Goal: Transaction & Acquisition: Purchase product/service

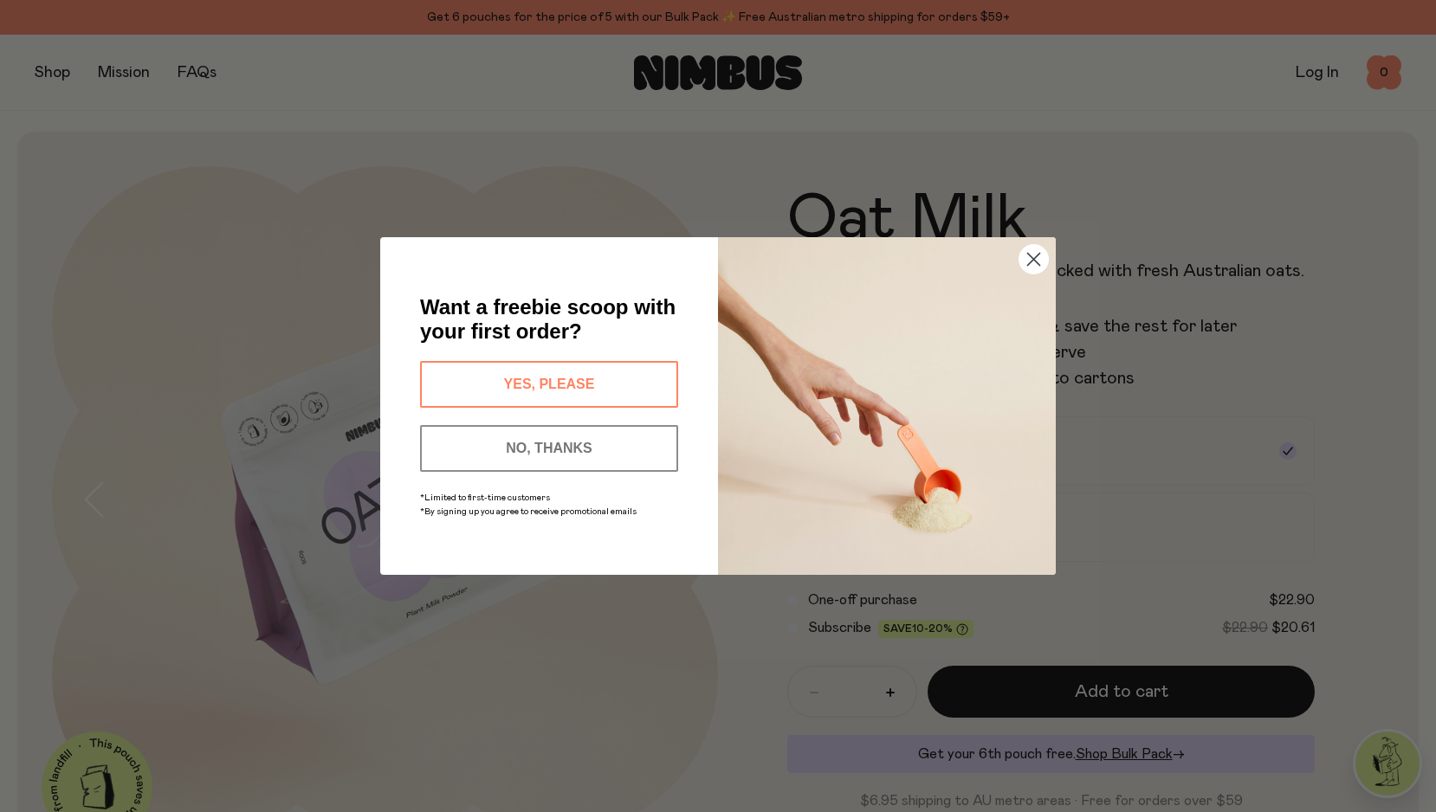
click at [582, 381] on button "YES, PLEASE" at bounding box center [549, 384] width 258 height 47
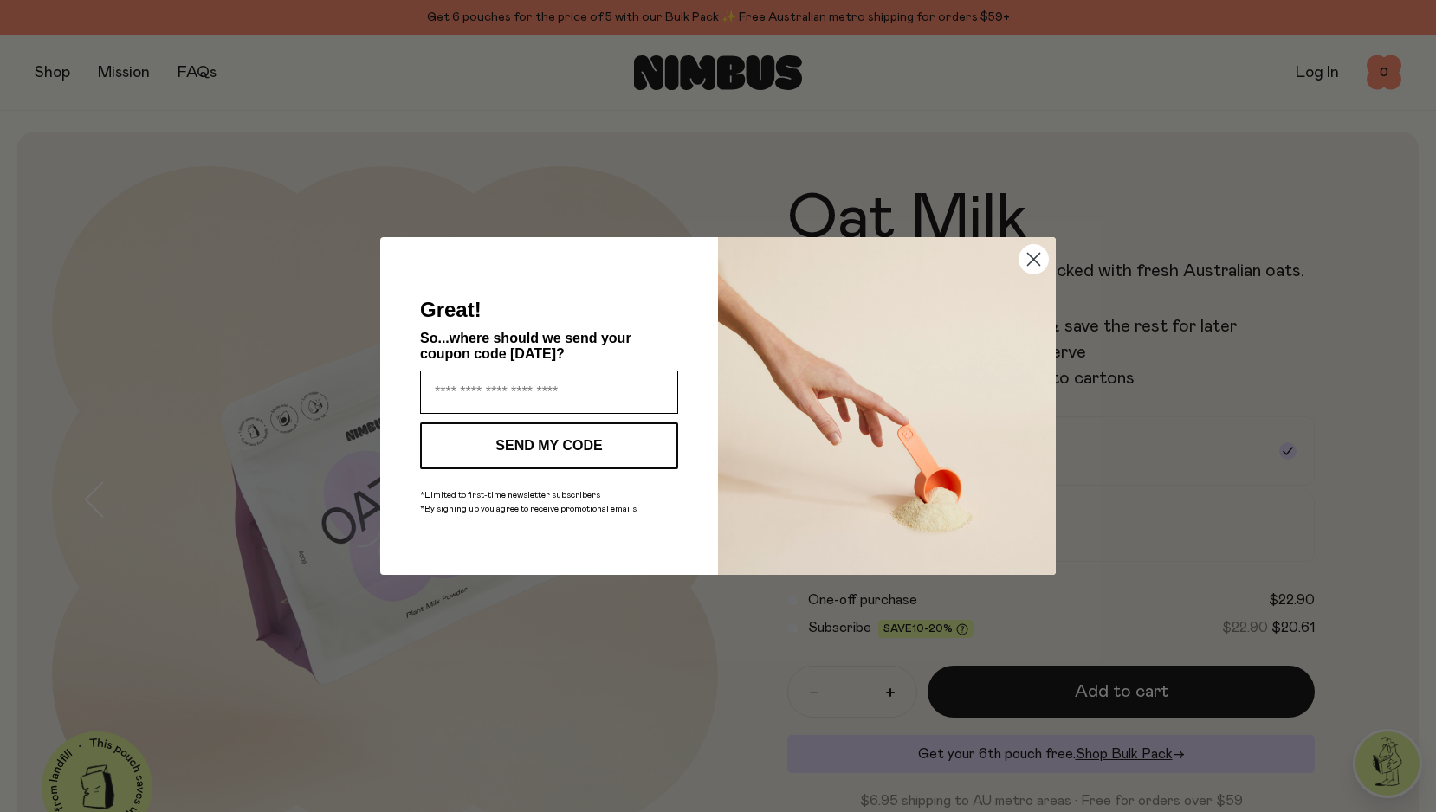
click at [536, 398] on input "Enter your email address" at bounding box center [549, 392] width 258 height 43
type input "**********"
click at [558, 443] on button "SEND MY CODE" at bounding box center [549, 446] width 258 height 47
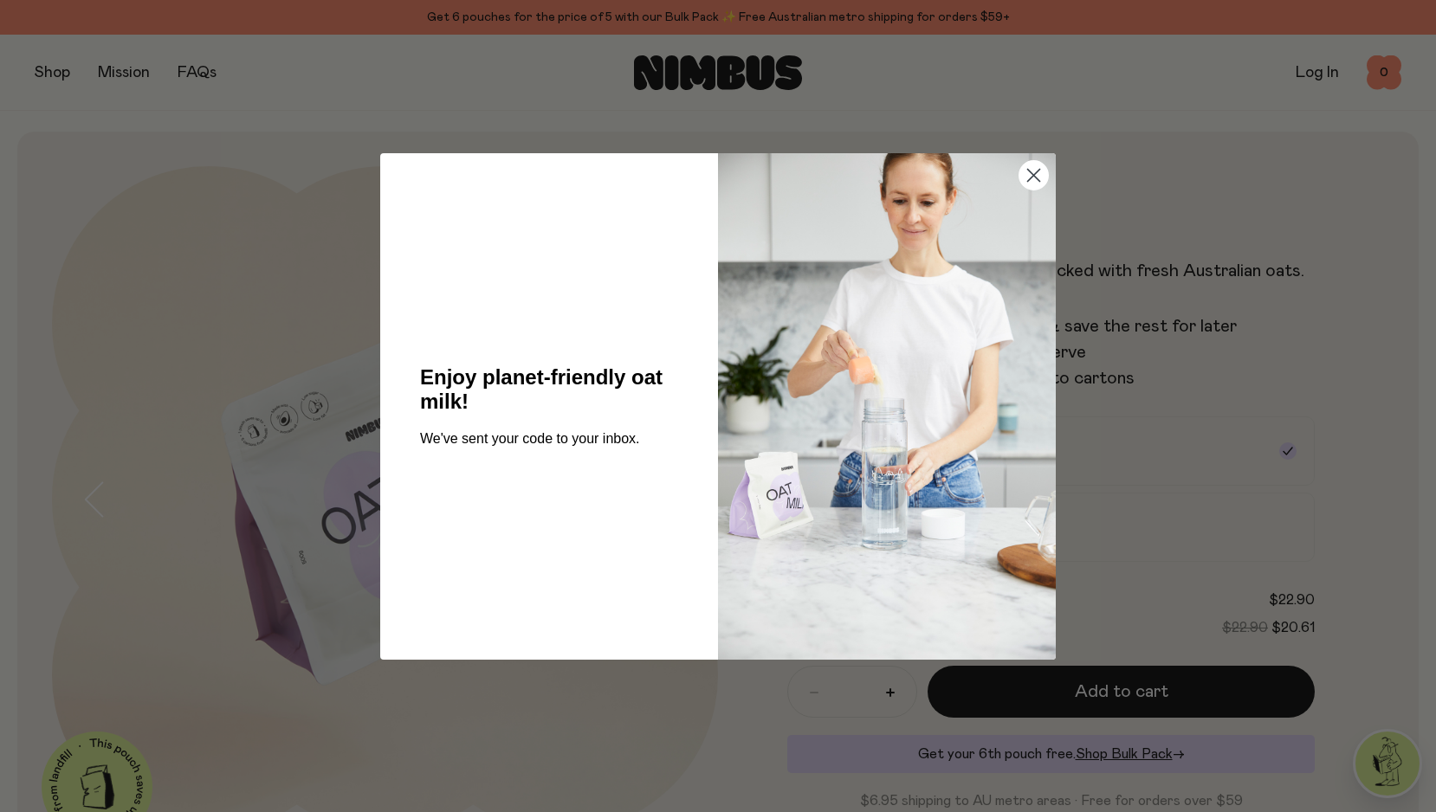
click at [1032, 172] on circle "Close dialog" at bounding box center [1033, 174] width 29 height 29
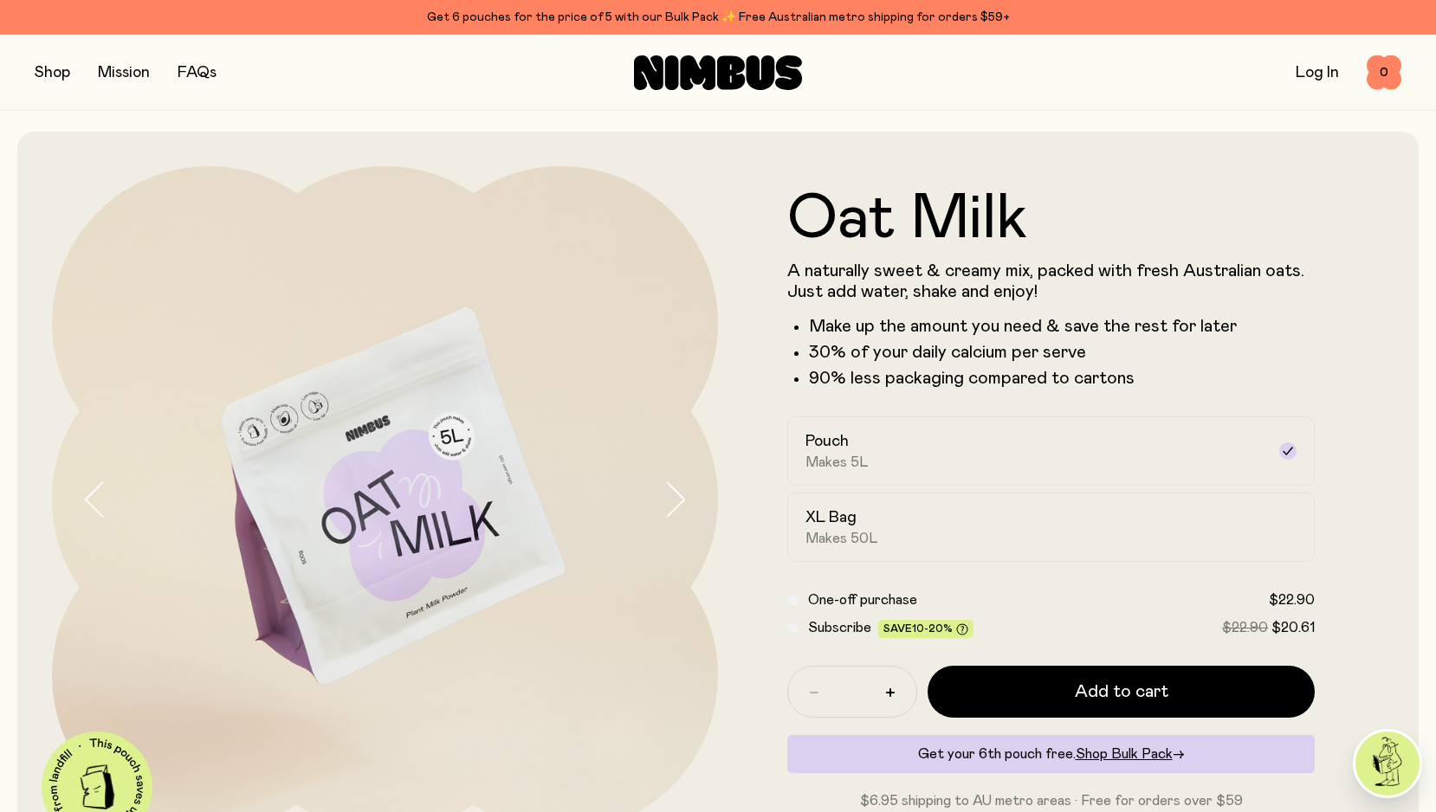
click at [686, 71] on icon at bounding box center [697, 72] width 35 height 35
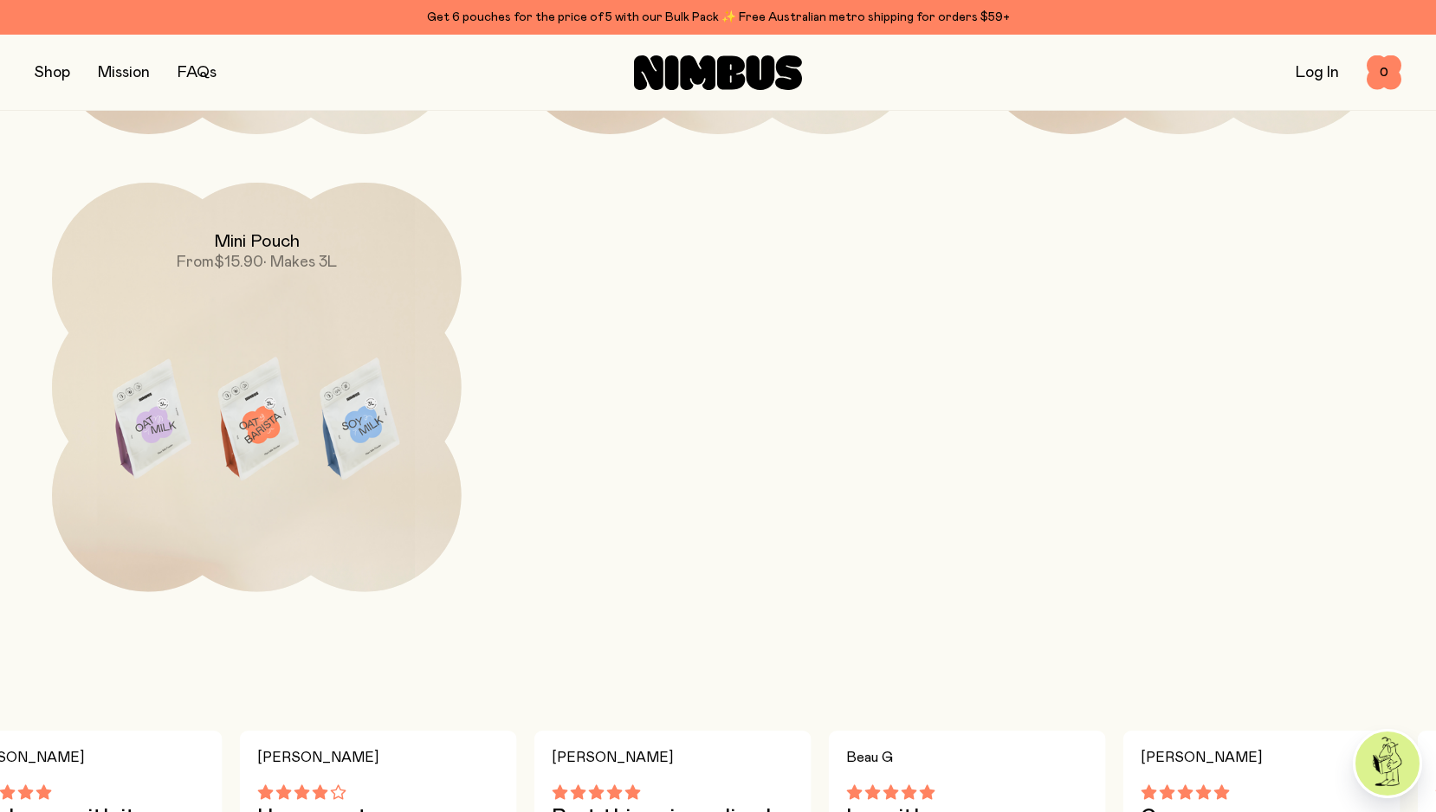
scroll to position [2186, 0]
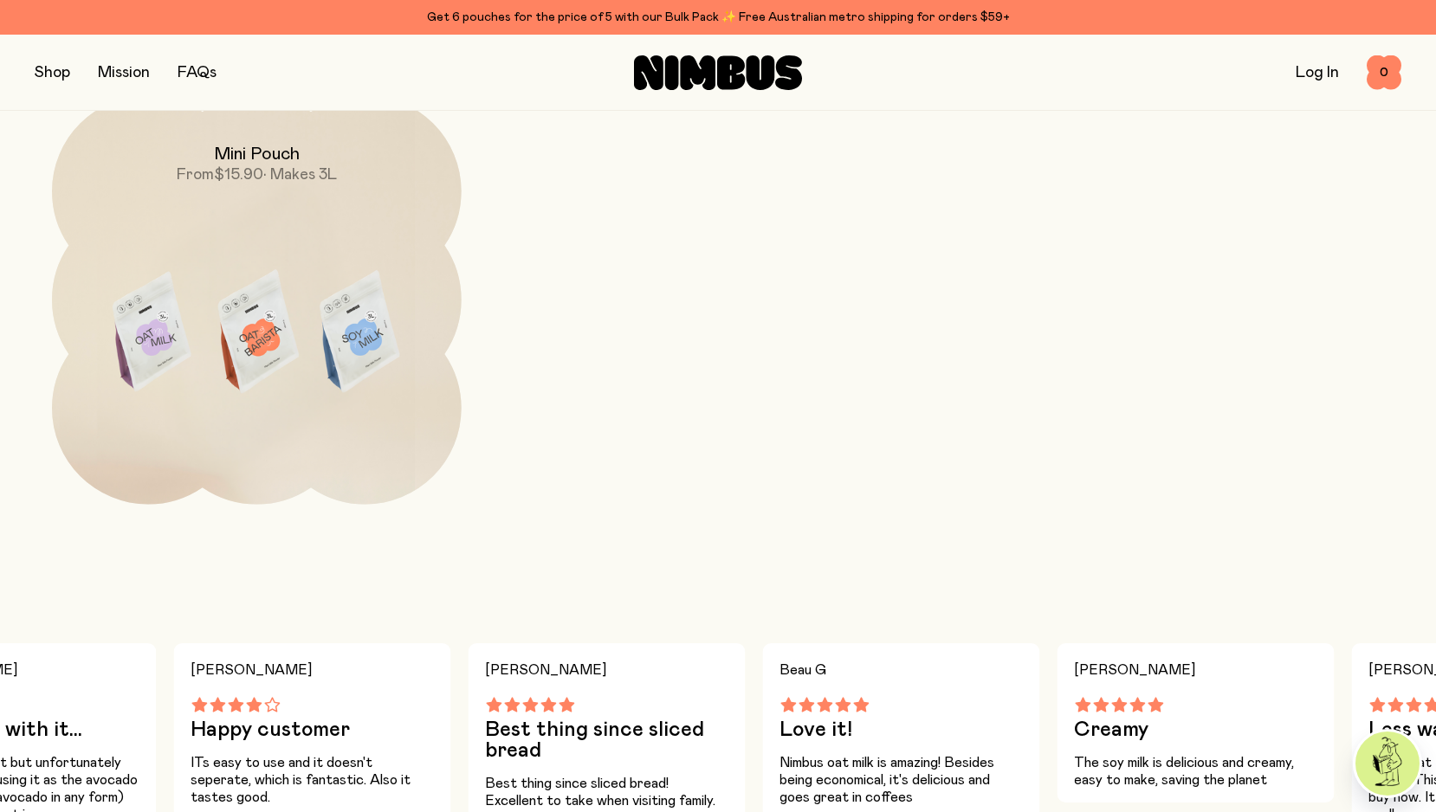
click at [1371, 757] on img at bounding box center [1387, 764] width 64 height 64
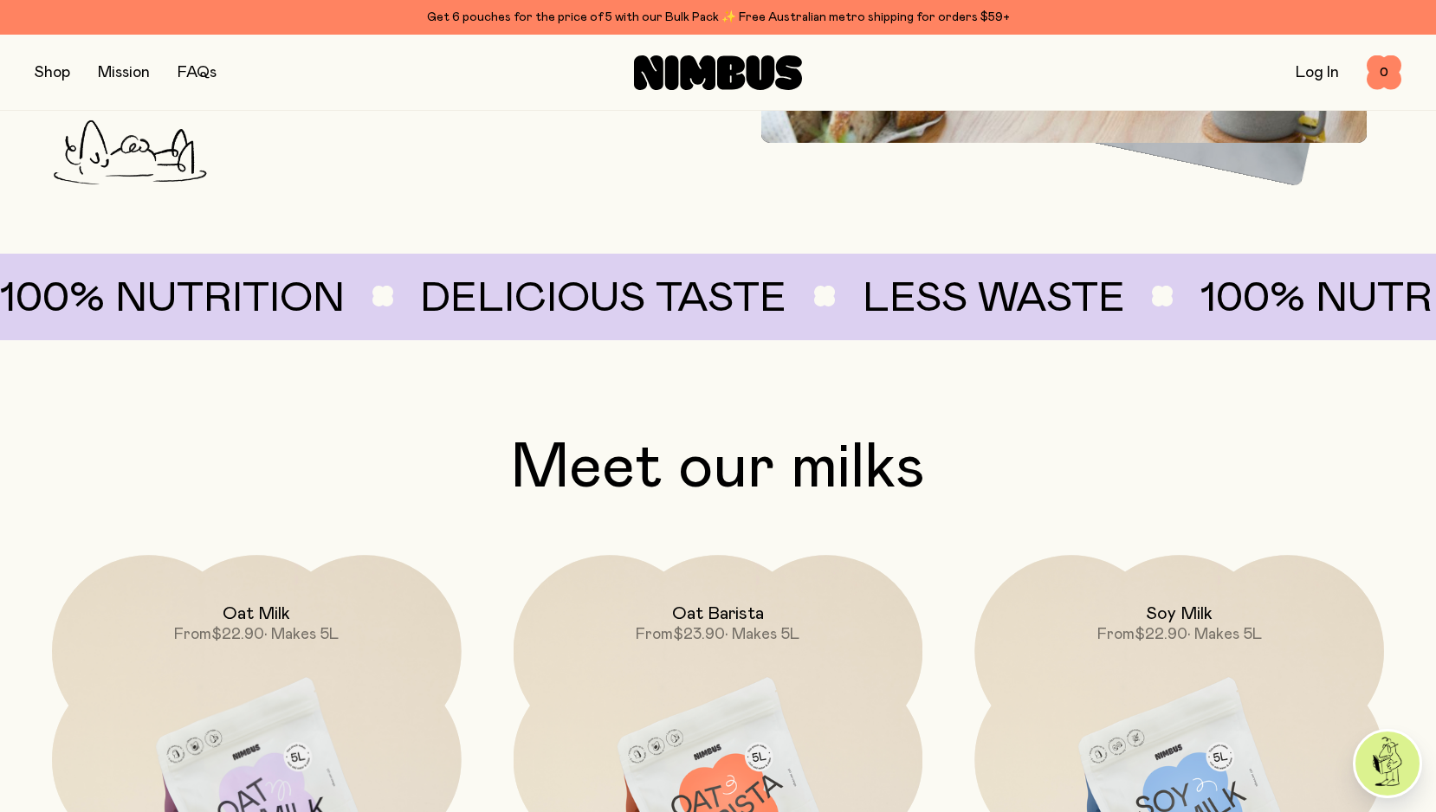
scroll to position [1183, 0]
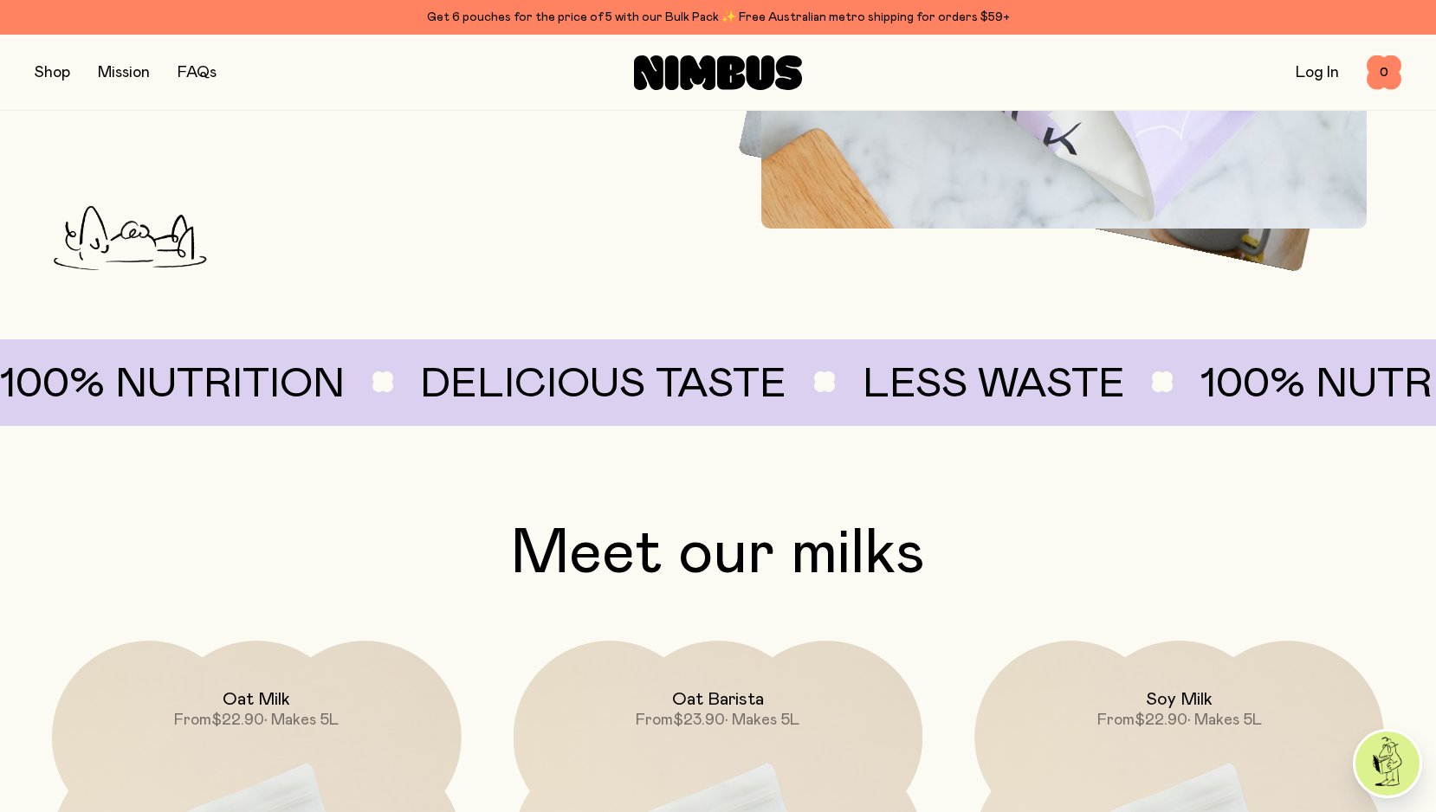
click at [49, 76] on button "button" at bounding box center [52, 73] width 35 height 24
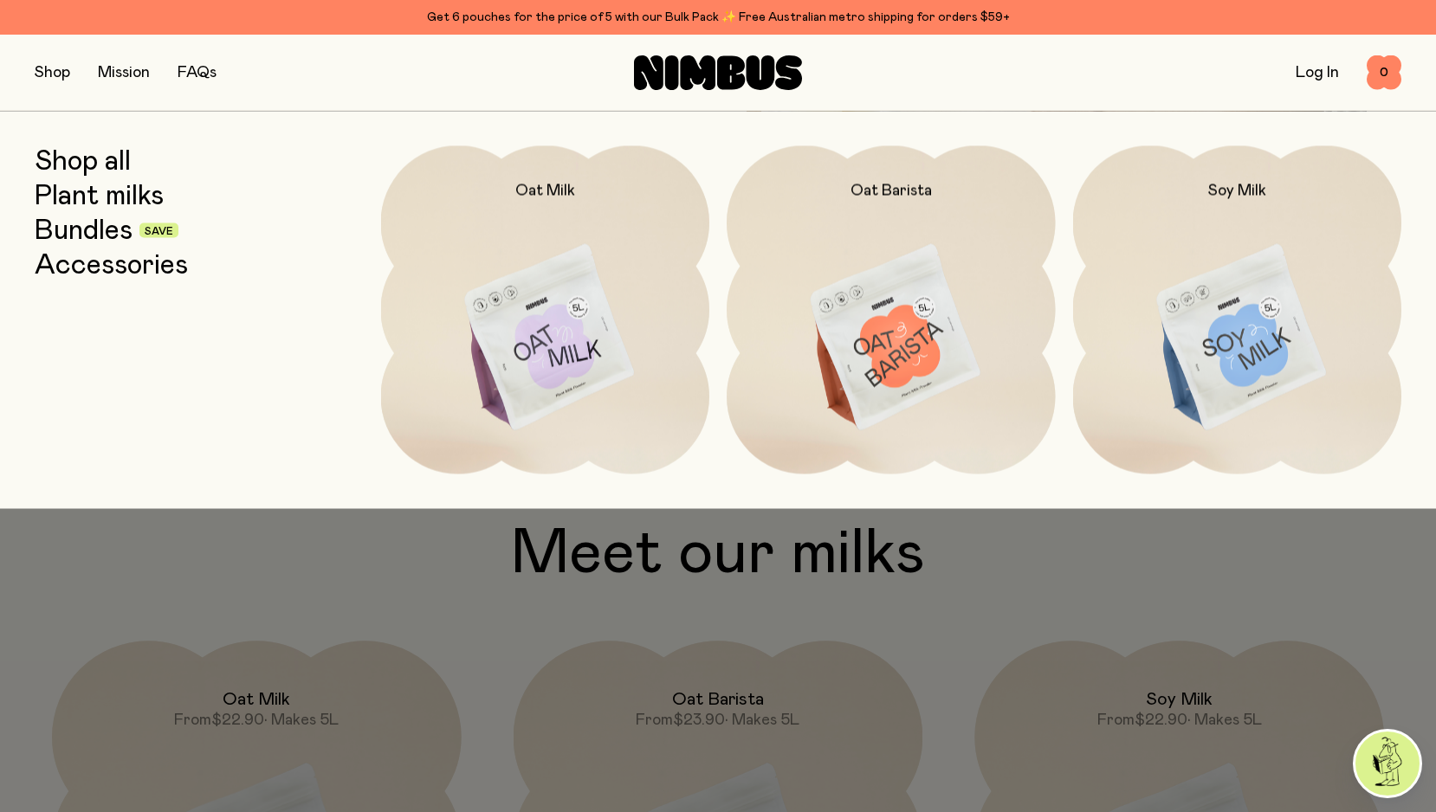
click at [98, 227] on link "Bundles" at bounding box center [84, 230] width 98 height 31
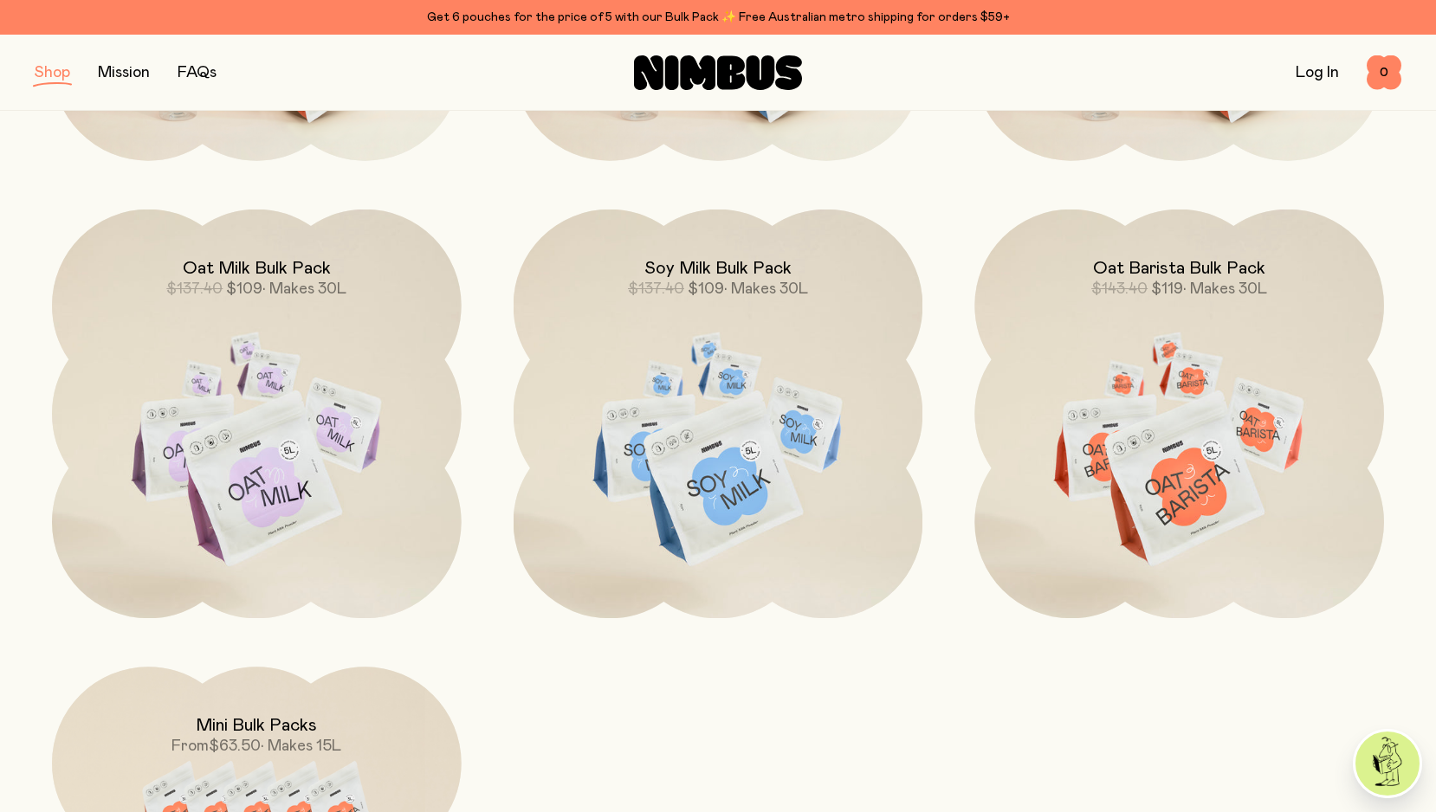
scroll to position [613, 0]
click at [210, 74] on link "FAQs" at bounding box center [196, 73] width 39 height 16
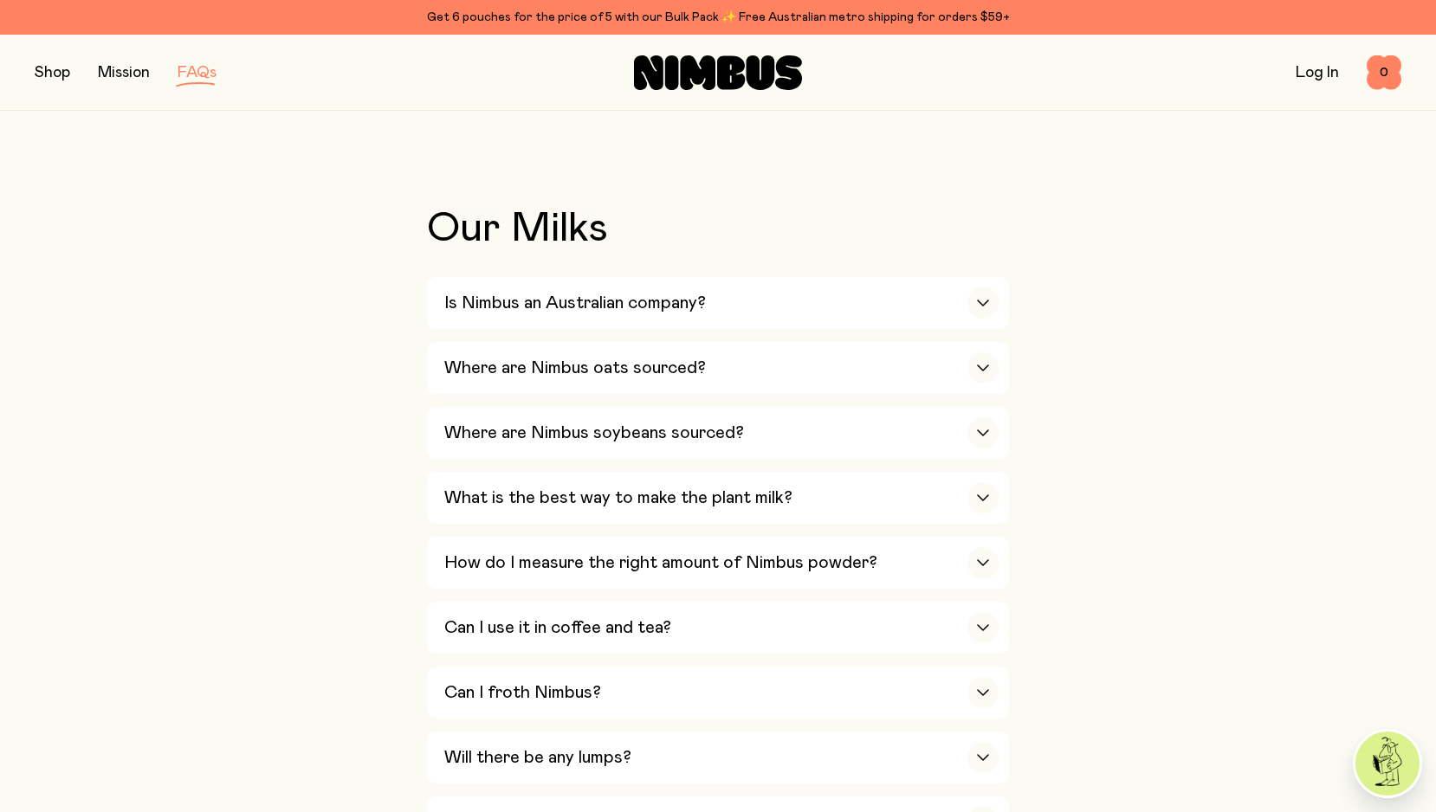
scroll to position [315, 0]
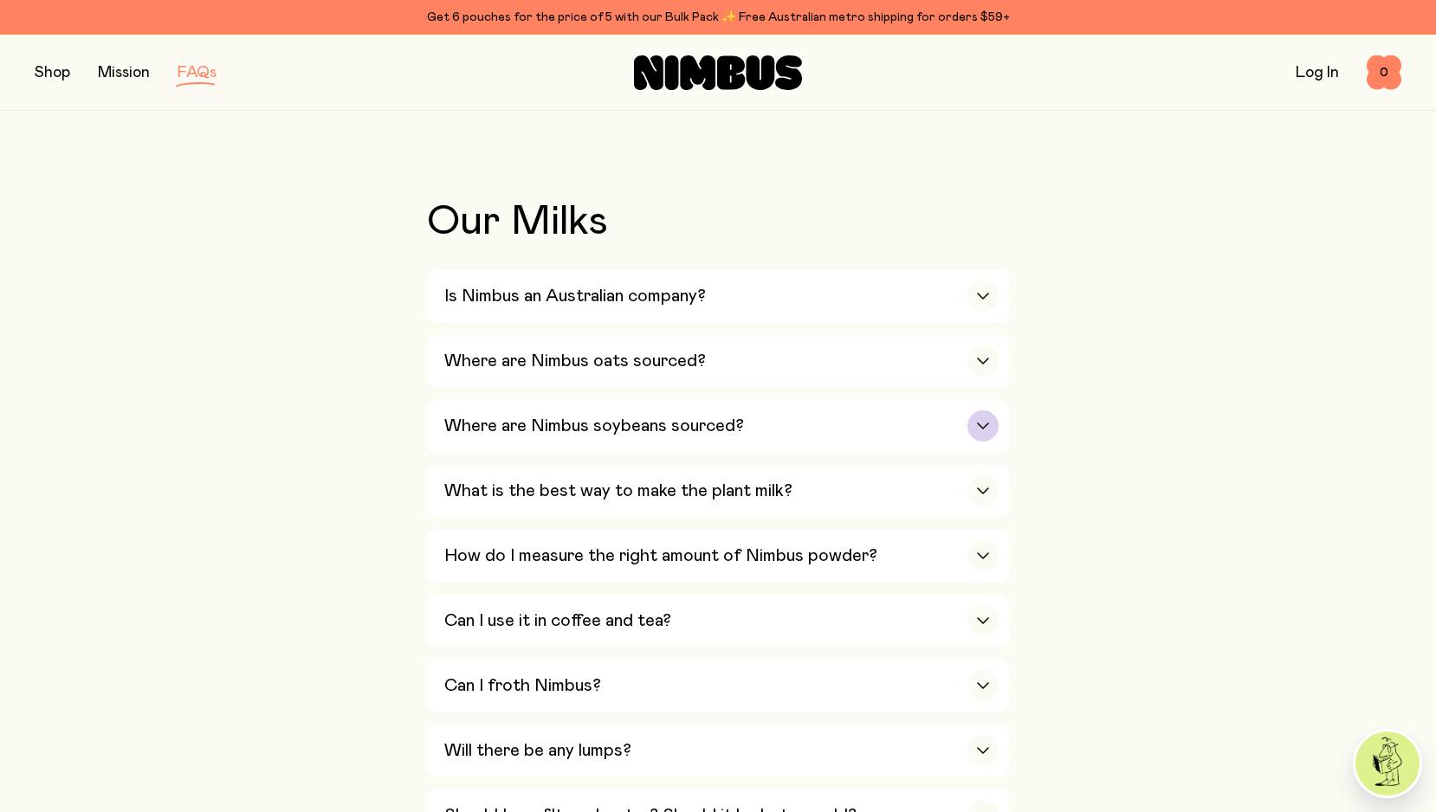
click at [703, 416] on h3 "Where are Nimbus soybeans sourced?" at bounding box center [594, 426] width 300 height 21
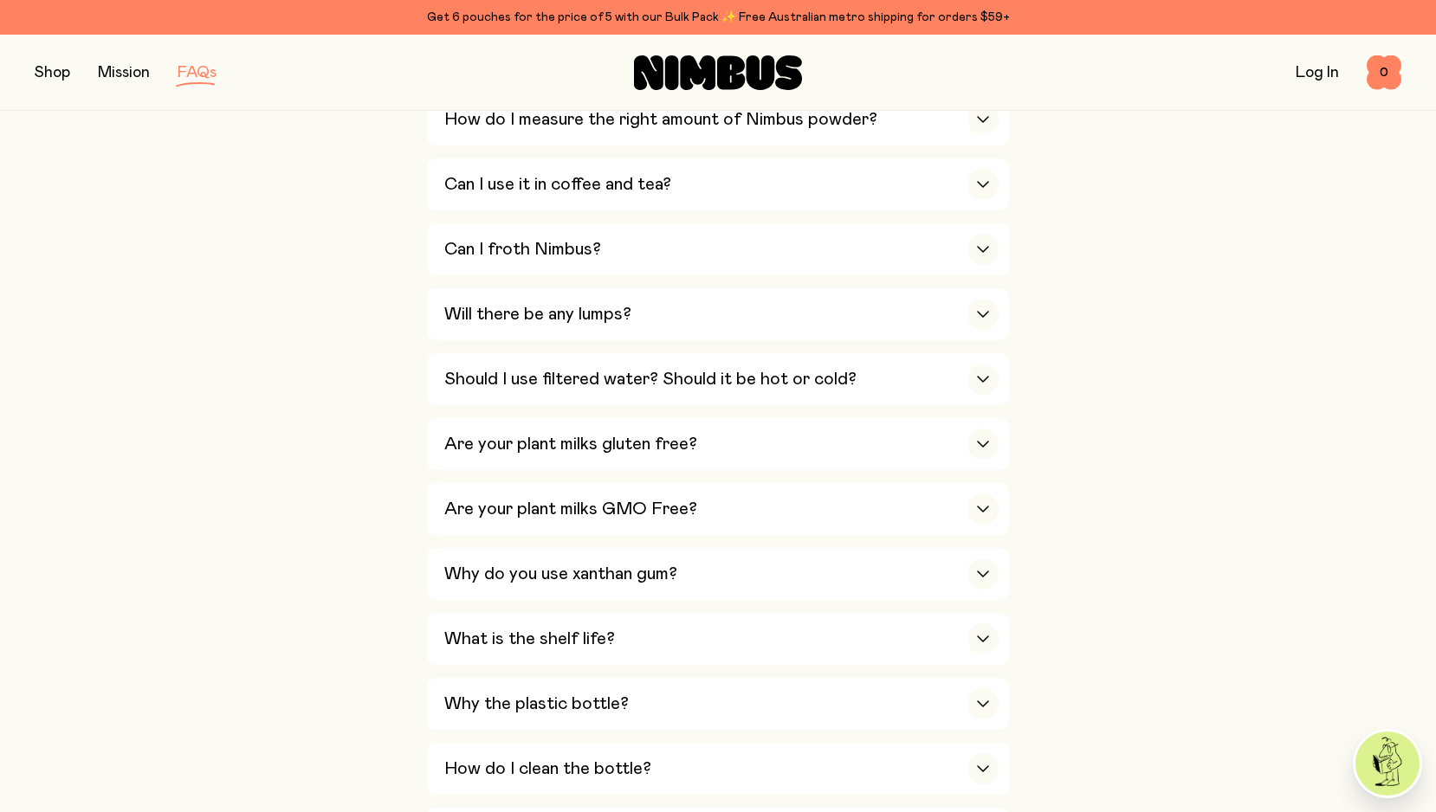
scroll to position [997, 0]
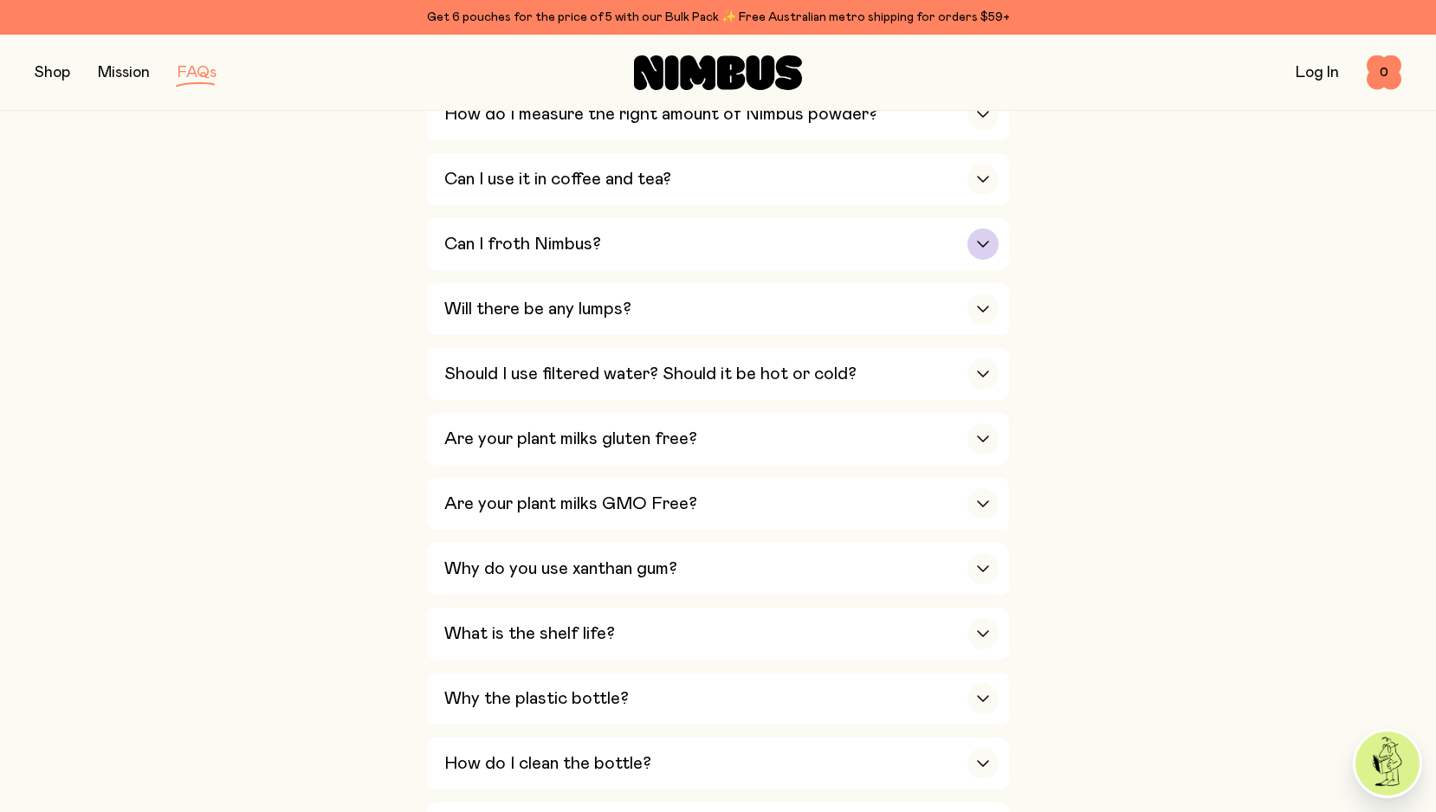
click at [486, 234] on h3 "Can I froth Nimbus?" at bounding box center [522, 244] width 157 height 21
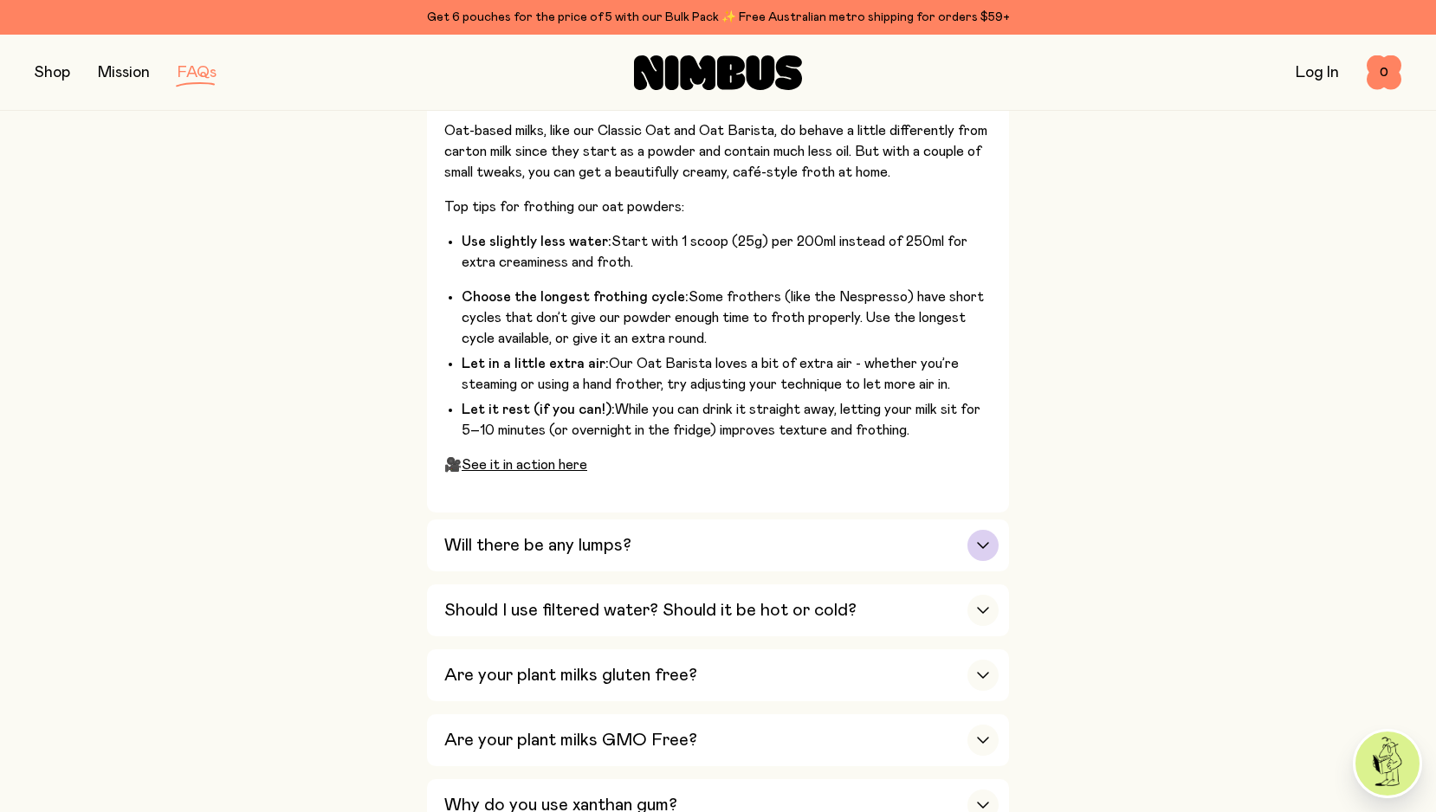
click at [622, 519] on div "Will there be any lumps?" at bounding box center [721, 545] width 554 height 52
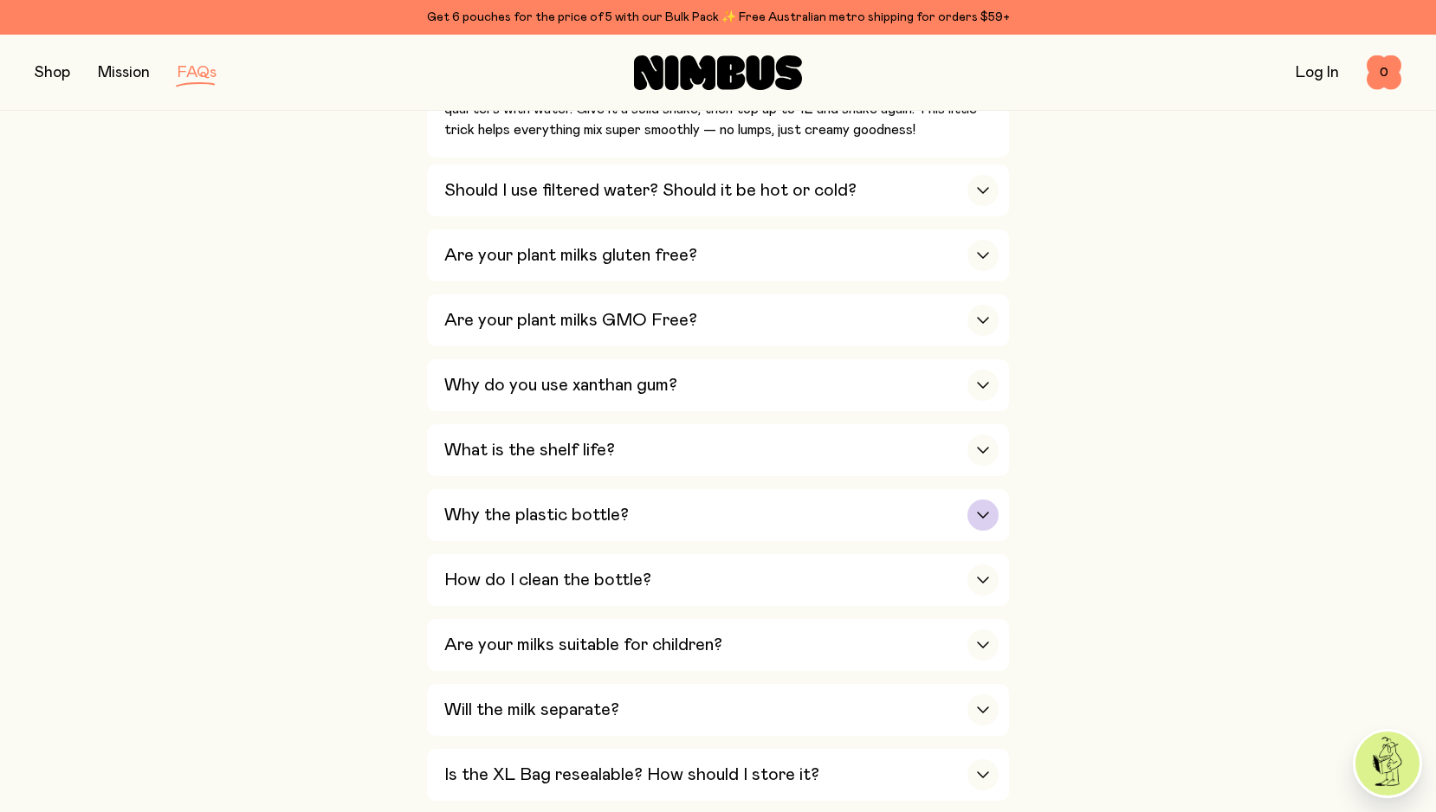
scroll to position [1168, 0]
click at [696, 423] on div "What is the shelf life?" at bounding box center [721, 449] width 554 height 52
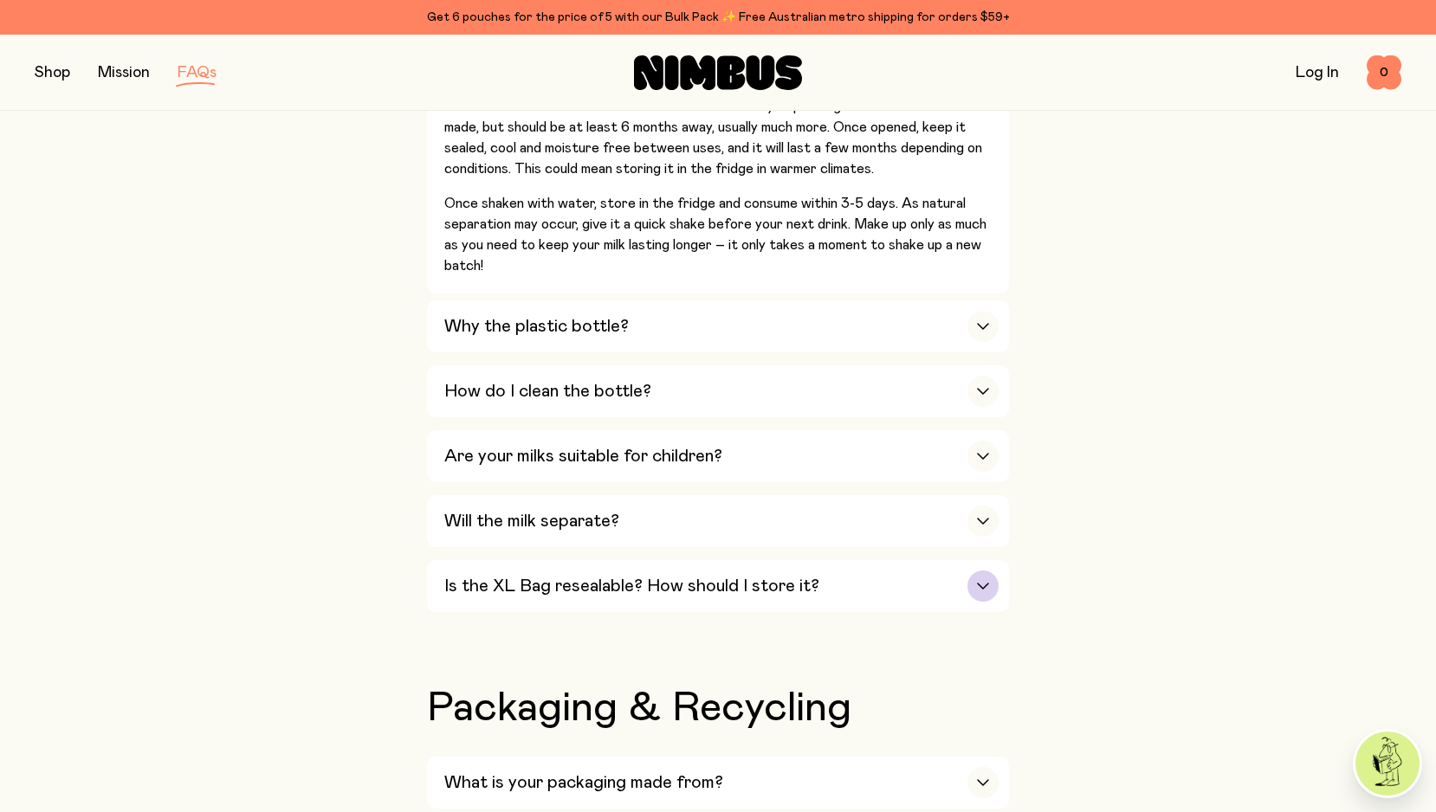
scroll to position [1341, 0]
click at [677, 560] on div "Is the XL Bag resealable? How should I store it?" at bounding box center [721, 586] width 554 height 52
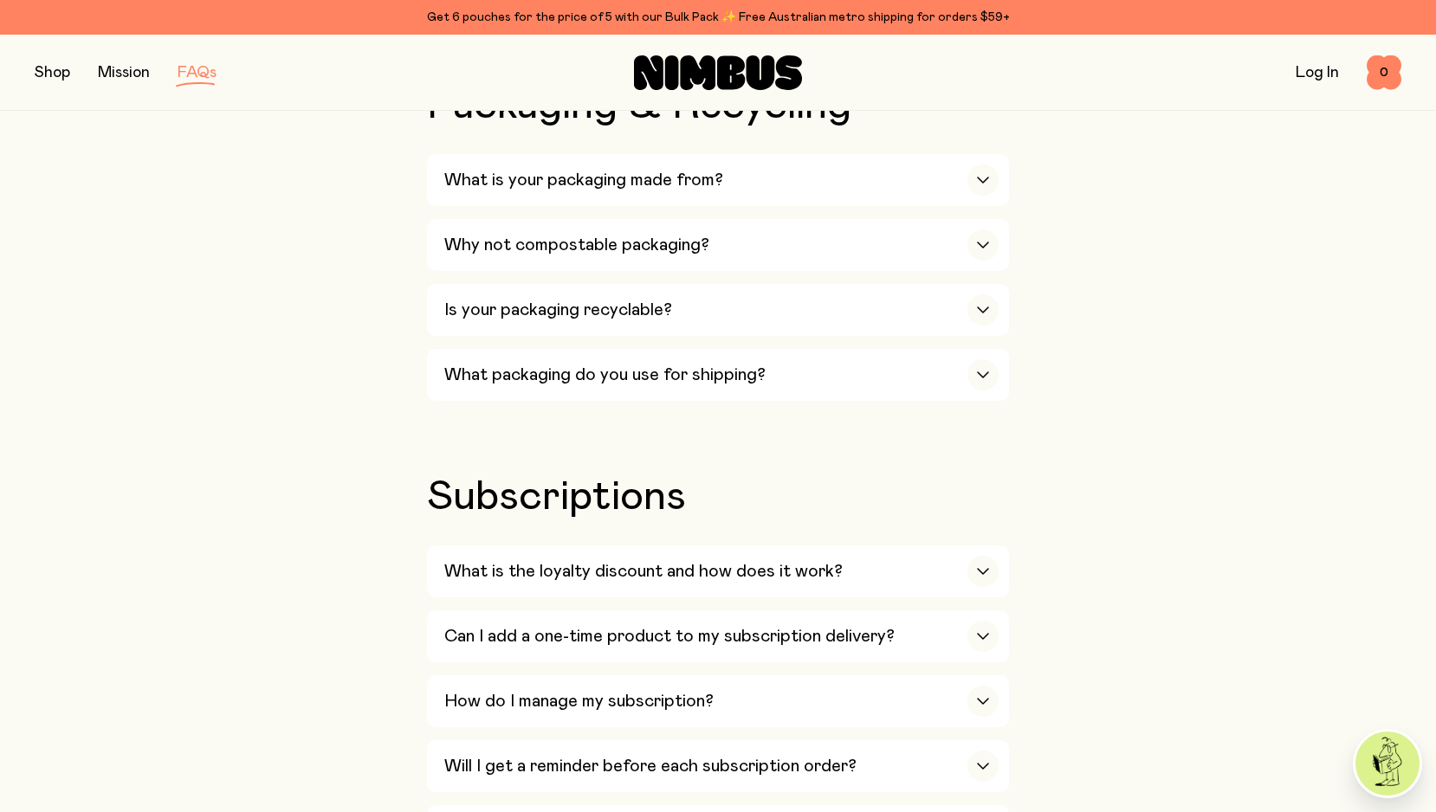
scroll to position [1848, 0]
click at [726, 560] on h3 "What is the loyalty discount and how does it work?" at bounding box center [643, 570] width 398 height 21
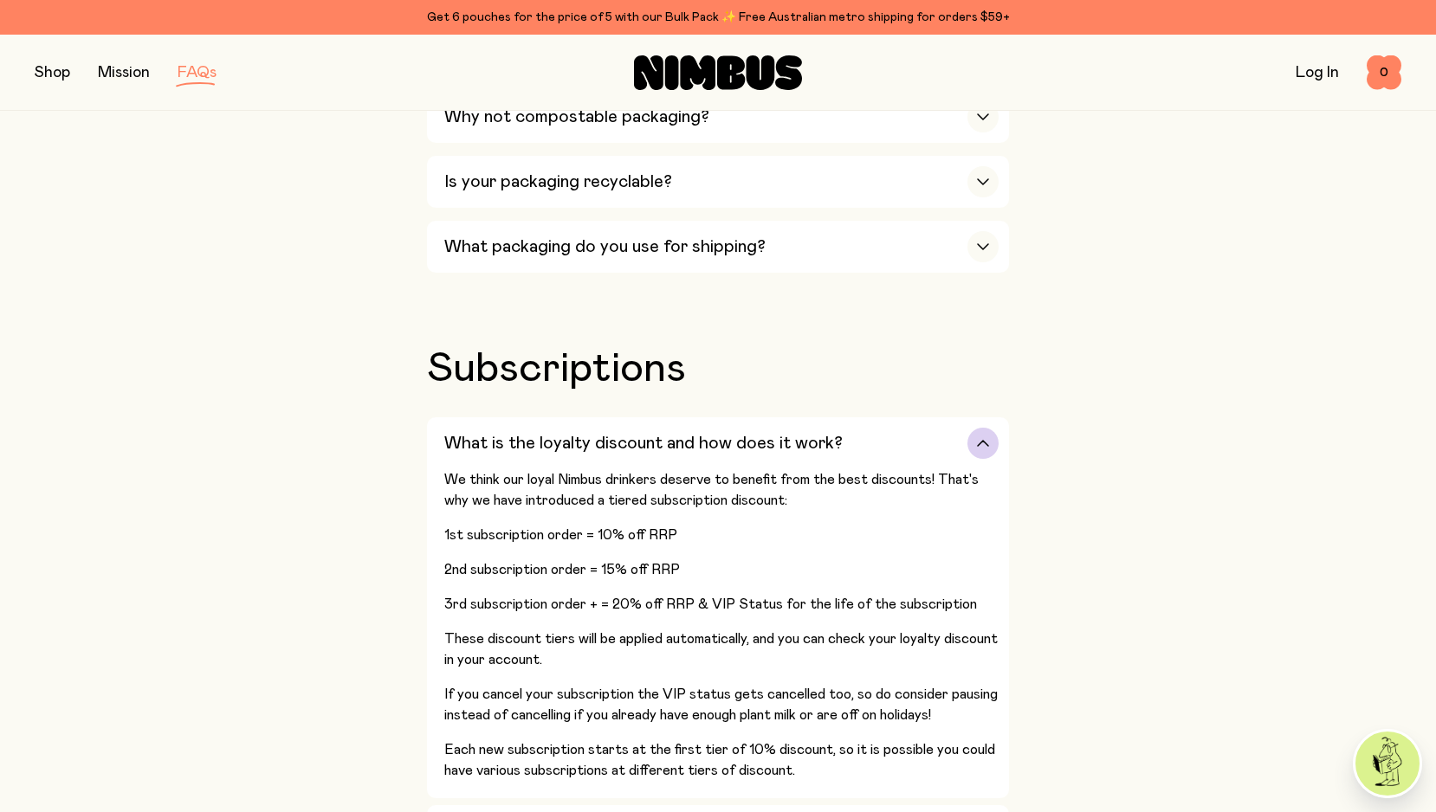
scroll to position [1978, 0]
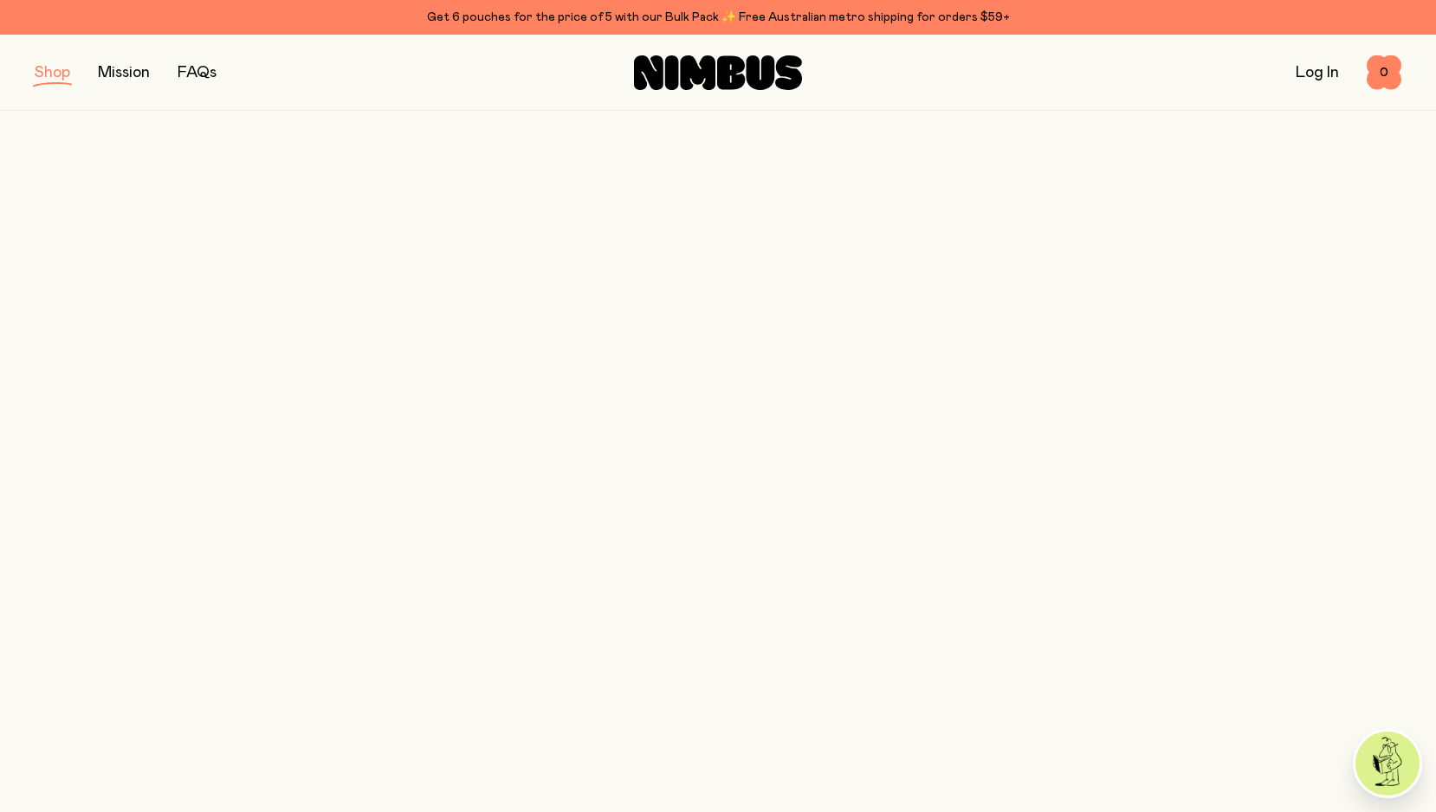
scroll to position [613, 0]
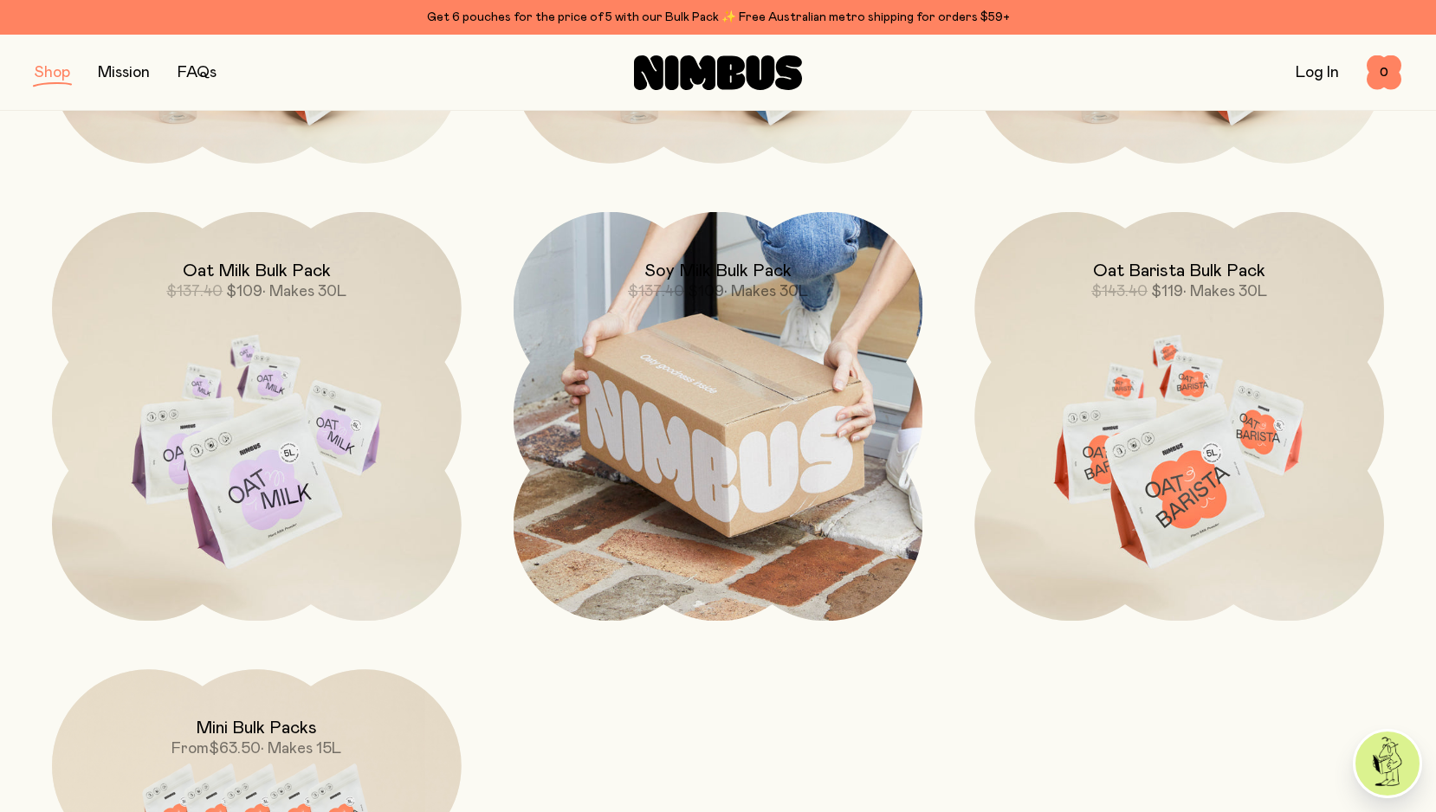
click at [816, 406] on img at bounding box center [718, 417] width 410 height 410
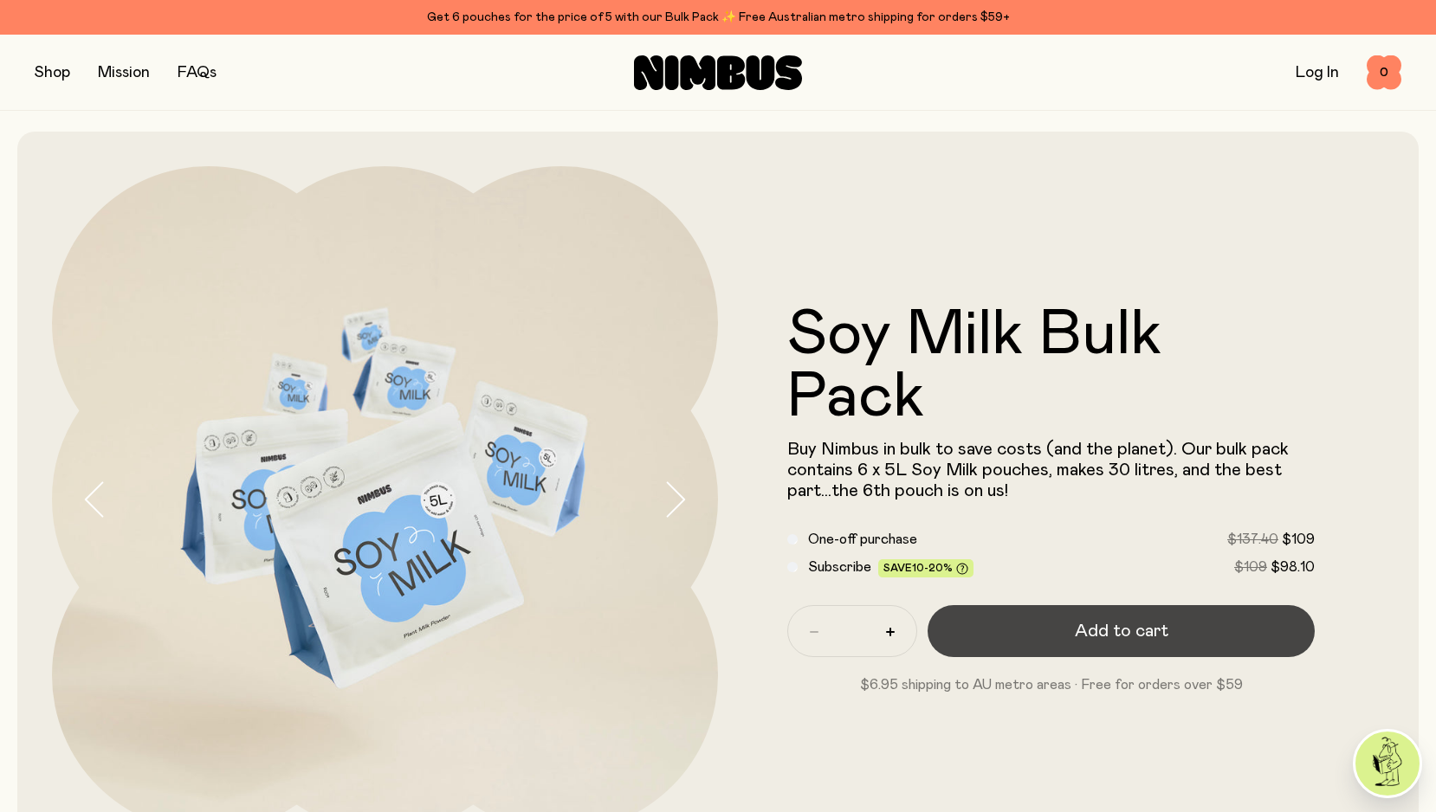
click at [1097, 619] on span "Add to cart" at bounding box center [1121, 631] width 94 height 24
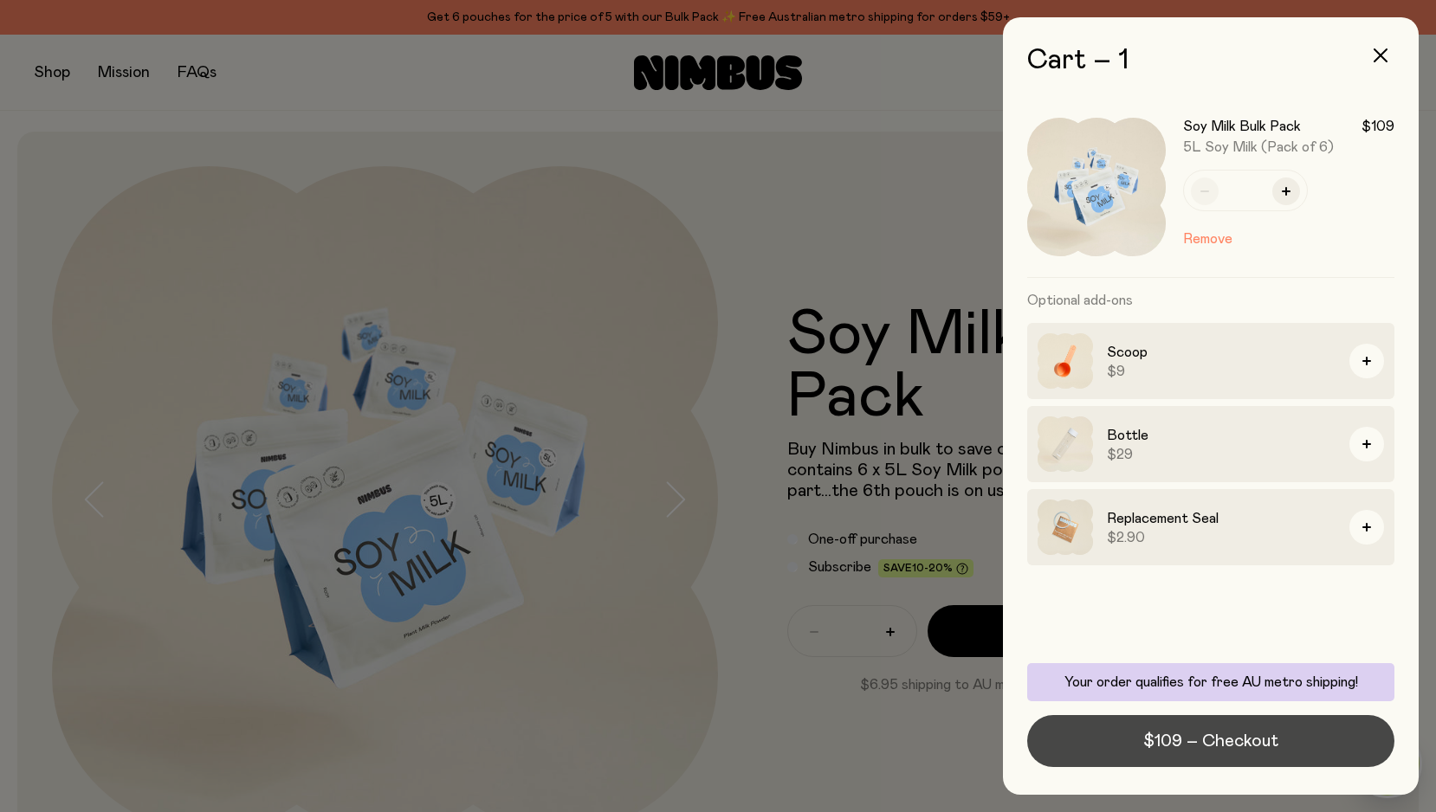
click at [1195, 731] on span "$109 – Checkout" at bounding box center [1210, 741] width 135 height 24
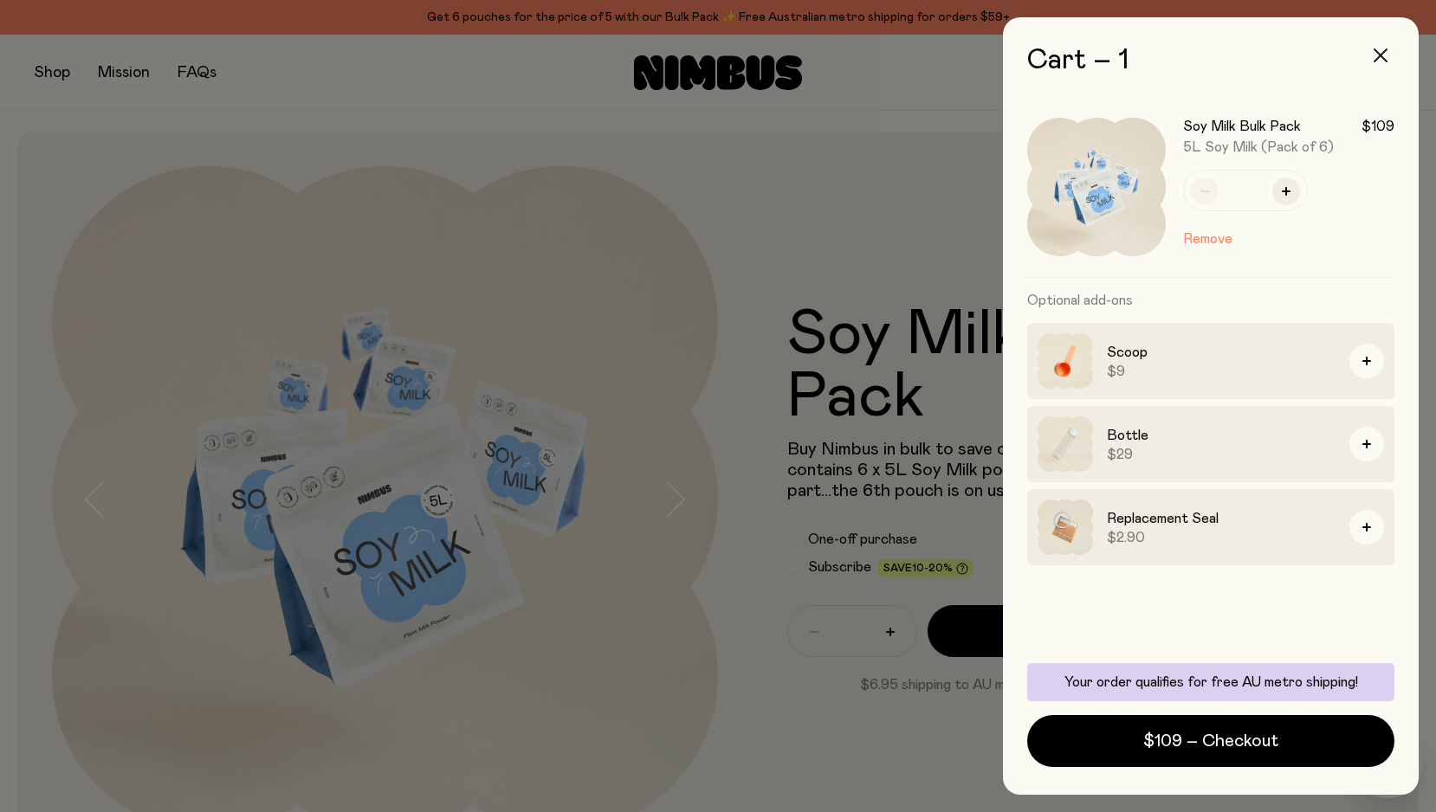
click at [1386, 53] on button "button" at bounding box center [1380, 56] width 42 height 42
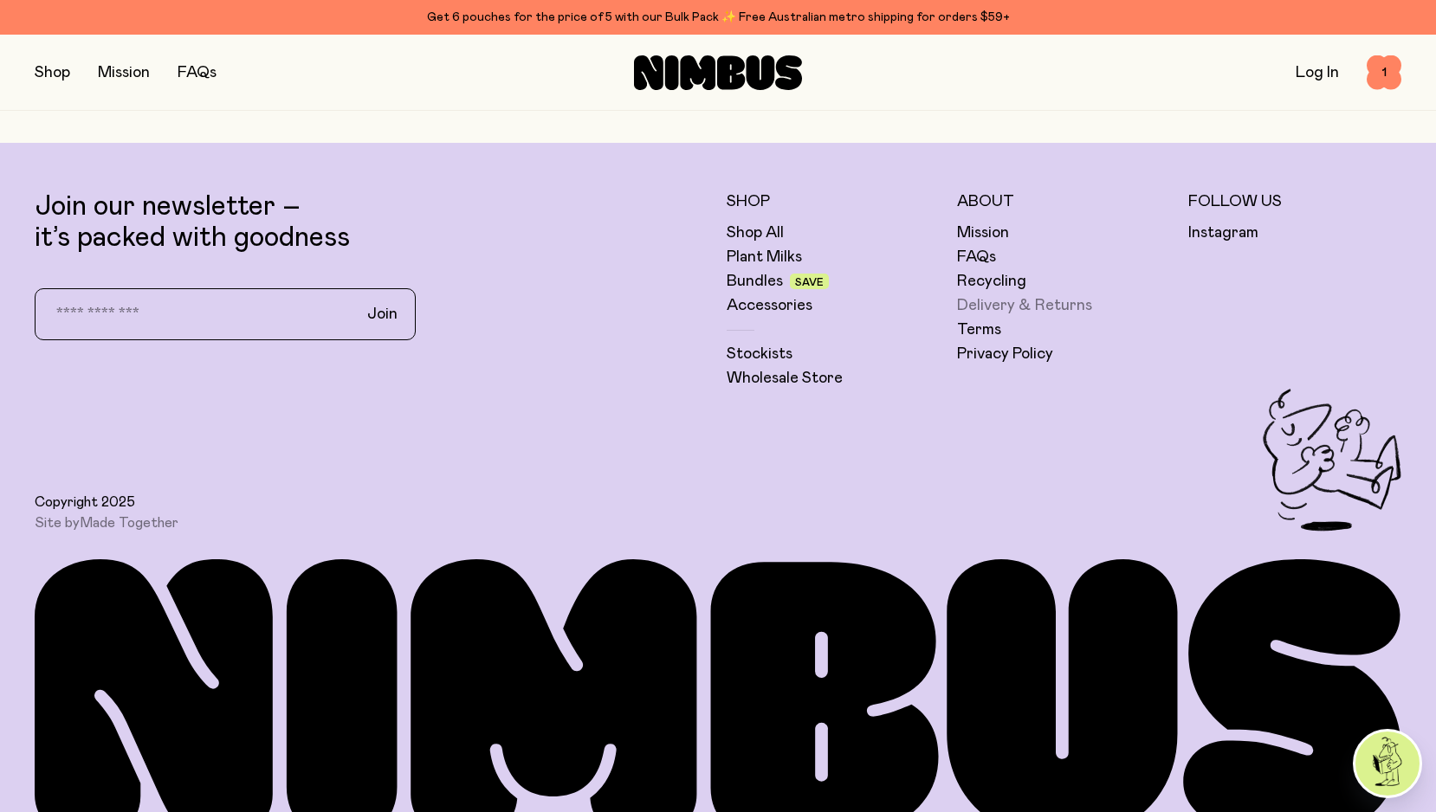
scroll to position [4656, 0]
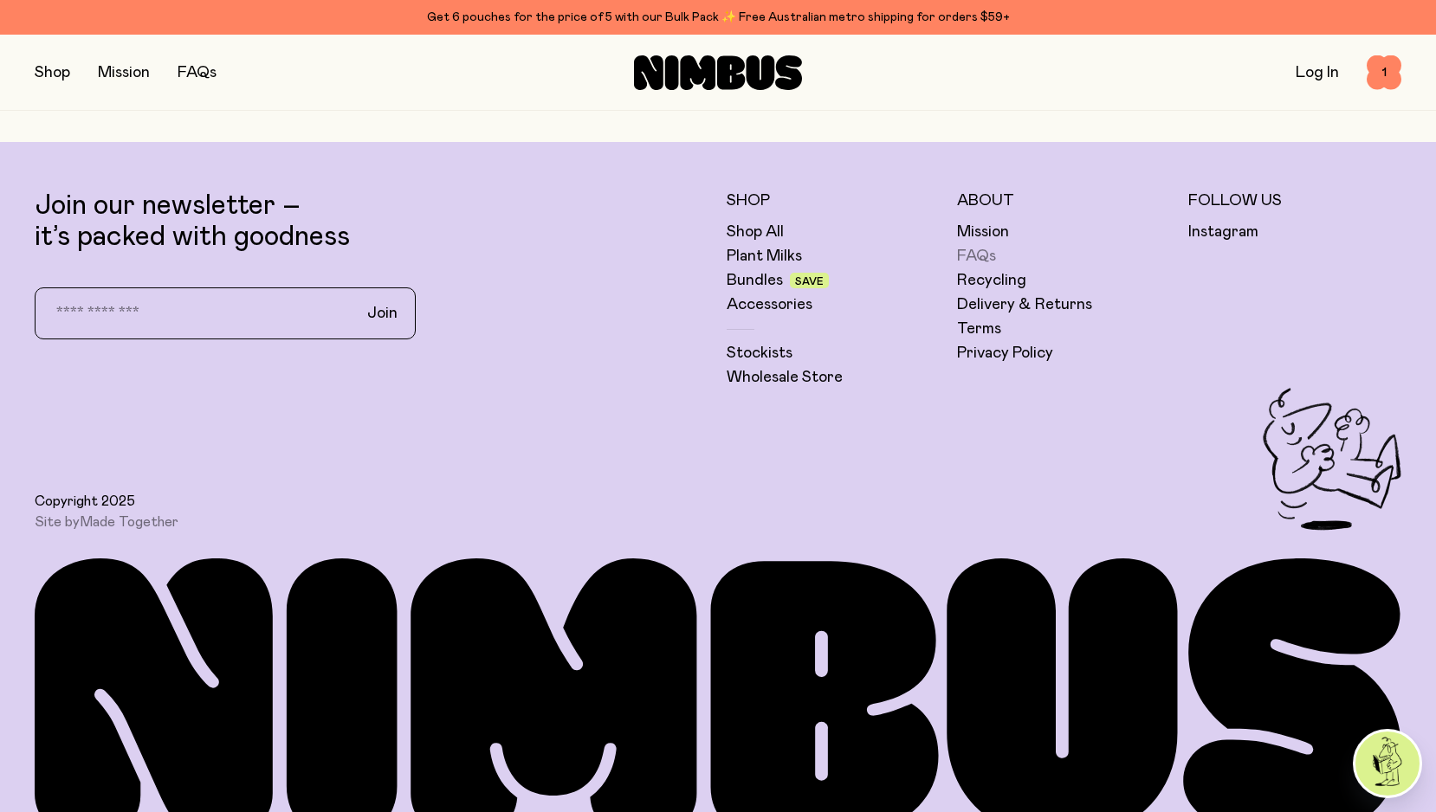
click at [980, 257] on link "FAQs" at bounding box center [976, 256] width 39 height 21
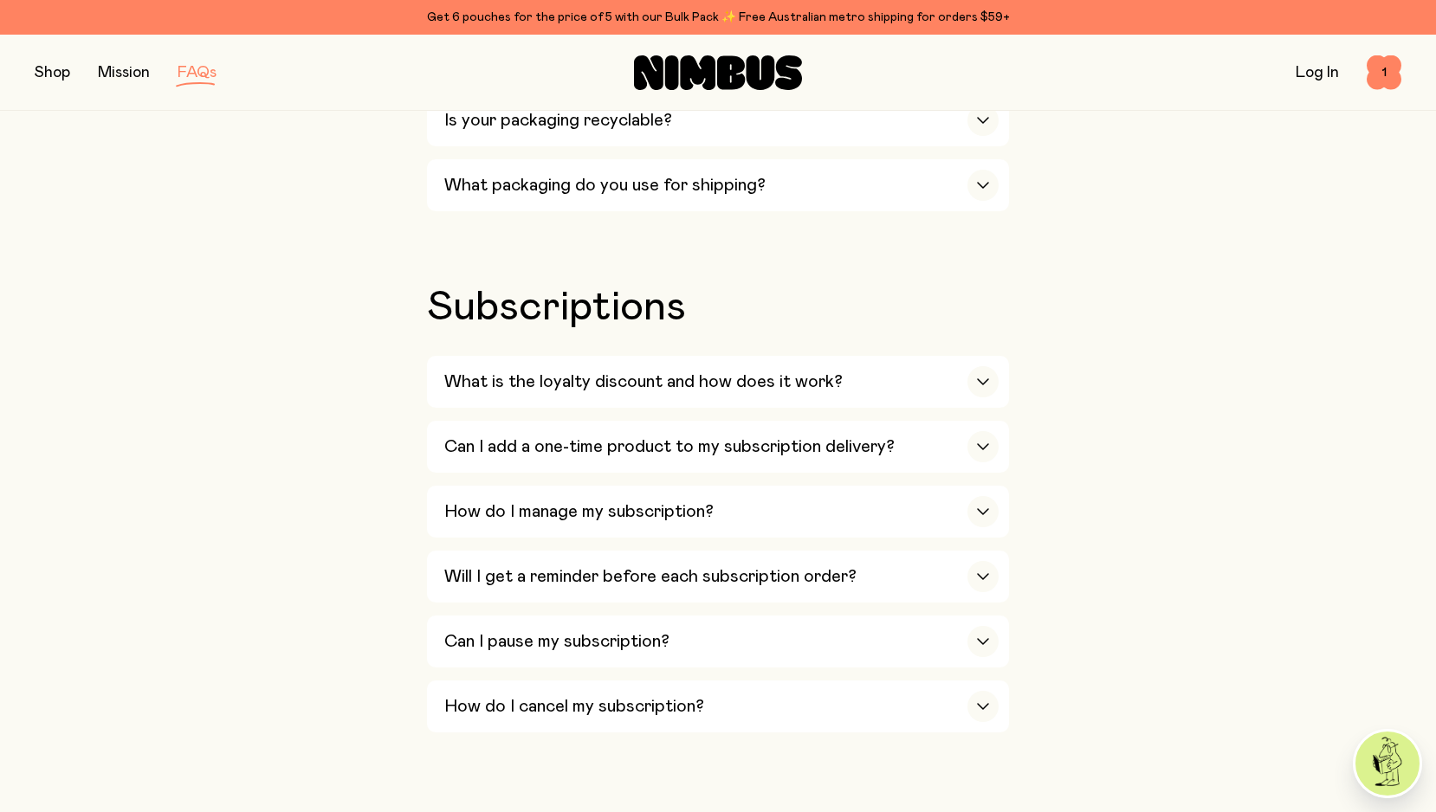
scroll to position [1919, 0]
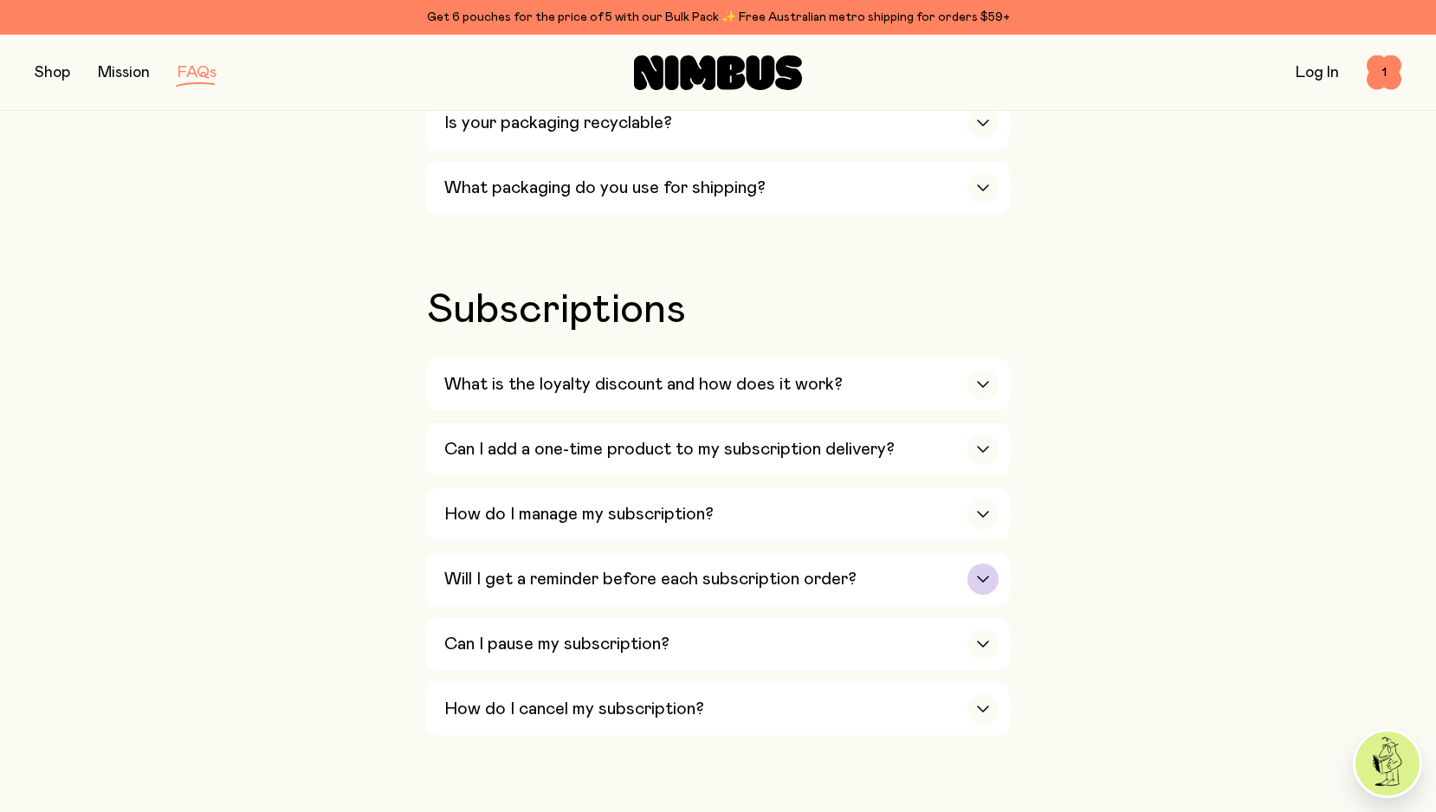
click at [696, 569] on h3 "Will I get a reminder before each subscription order?" at bounding box center [650, 579] width 412 height 21
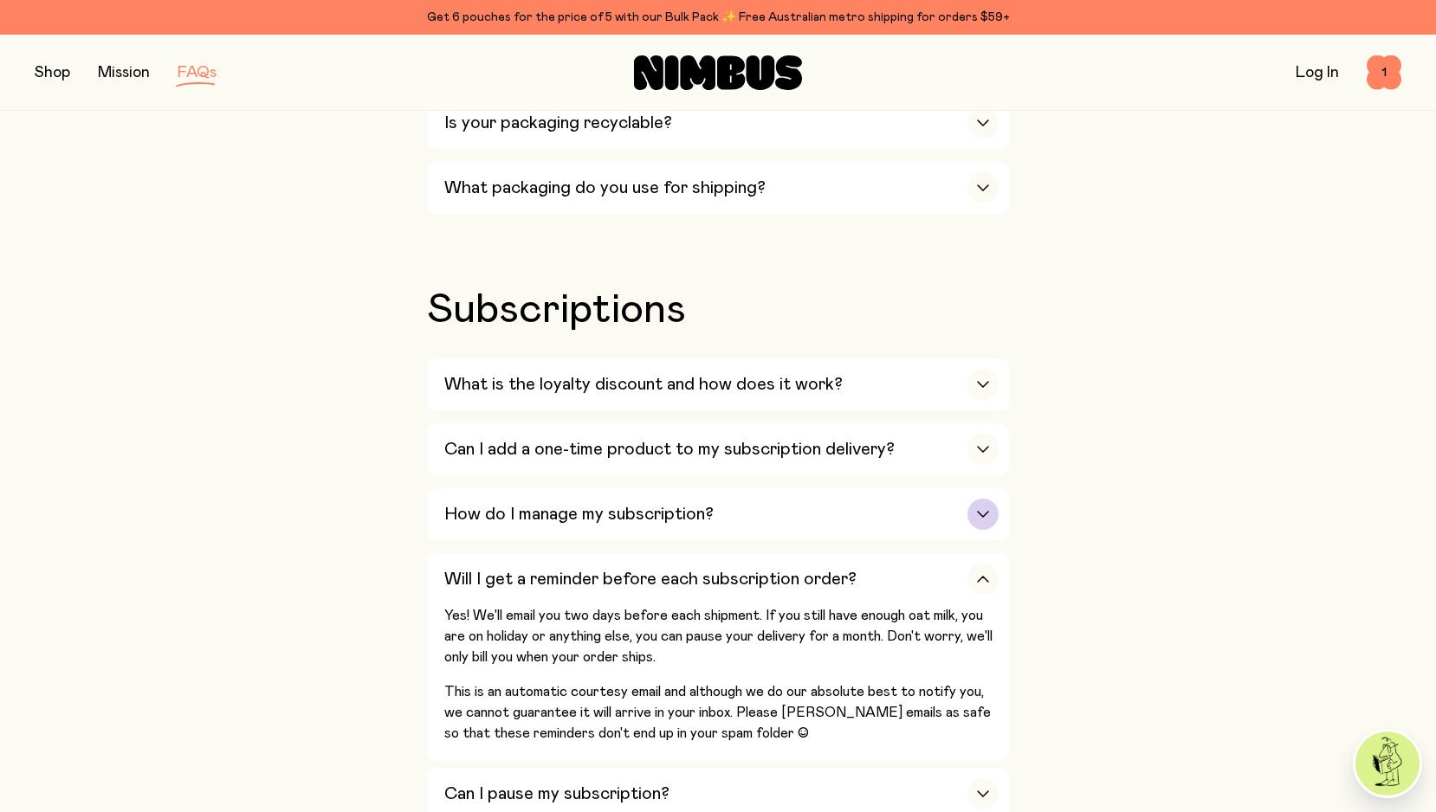
click at [676, 504] on h3 "How do I manage my subscription?" at bounding box center [578, 514] width 269 height 21
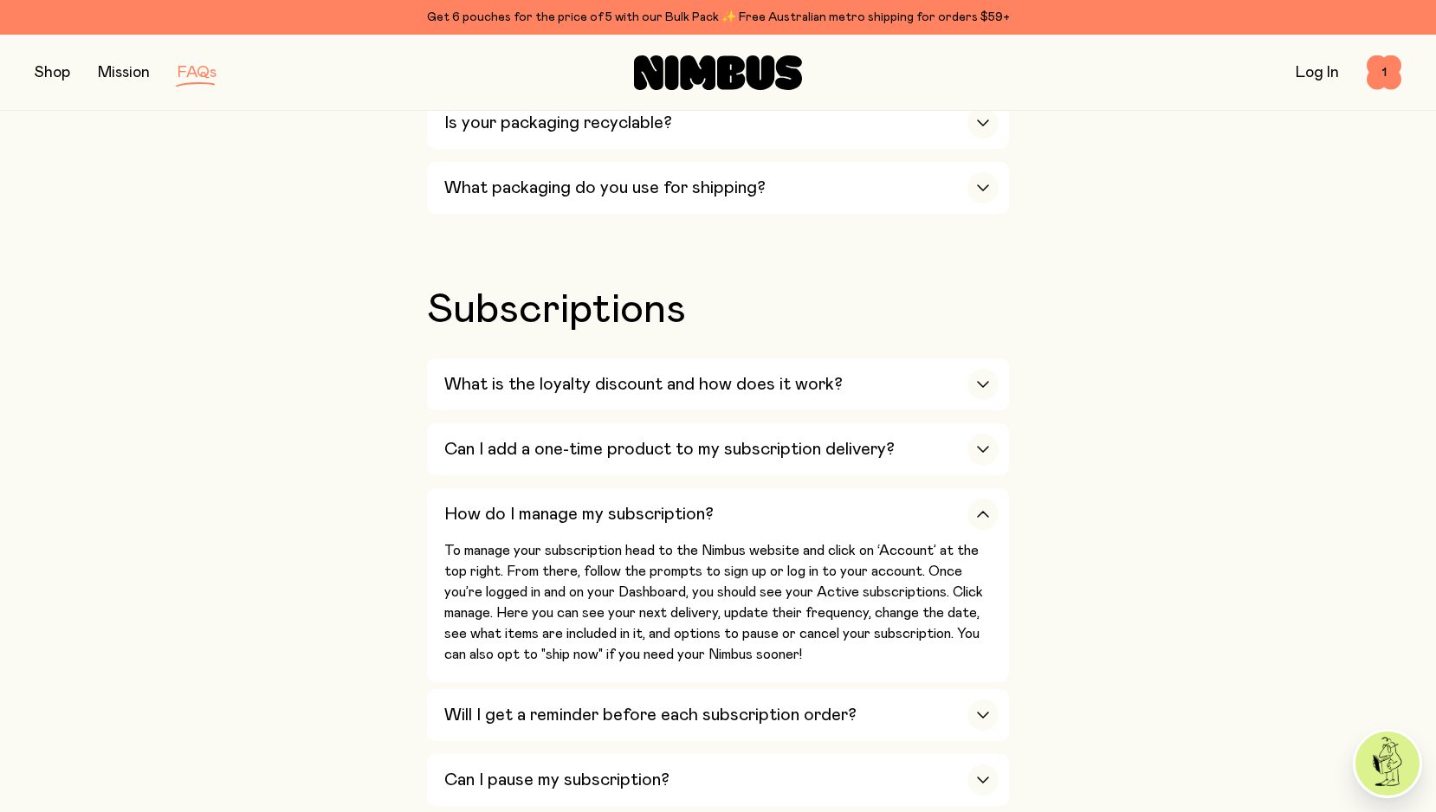
click at [54, 74] on button "button" at bounding box center [52, 73] width 35 height 24
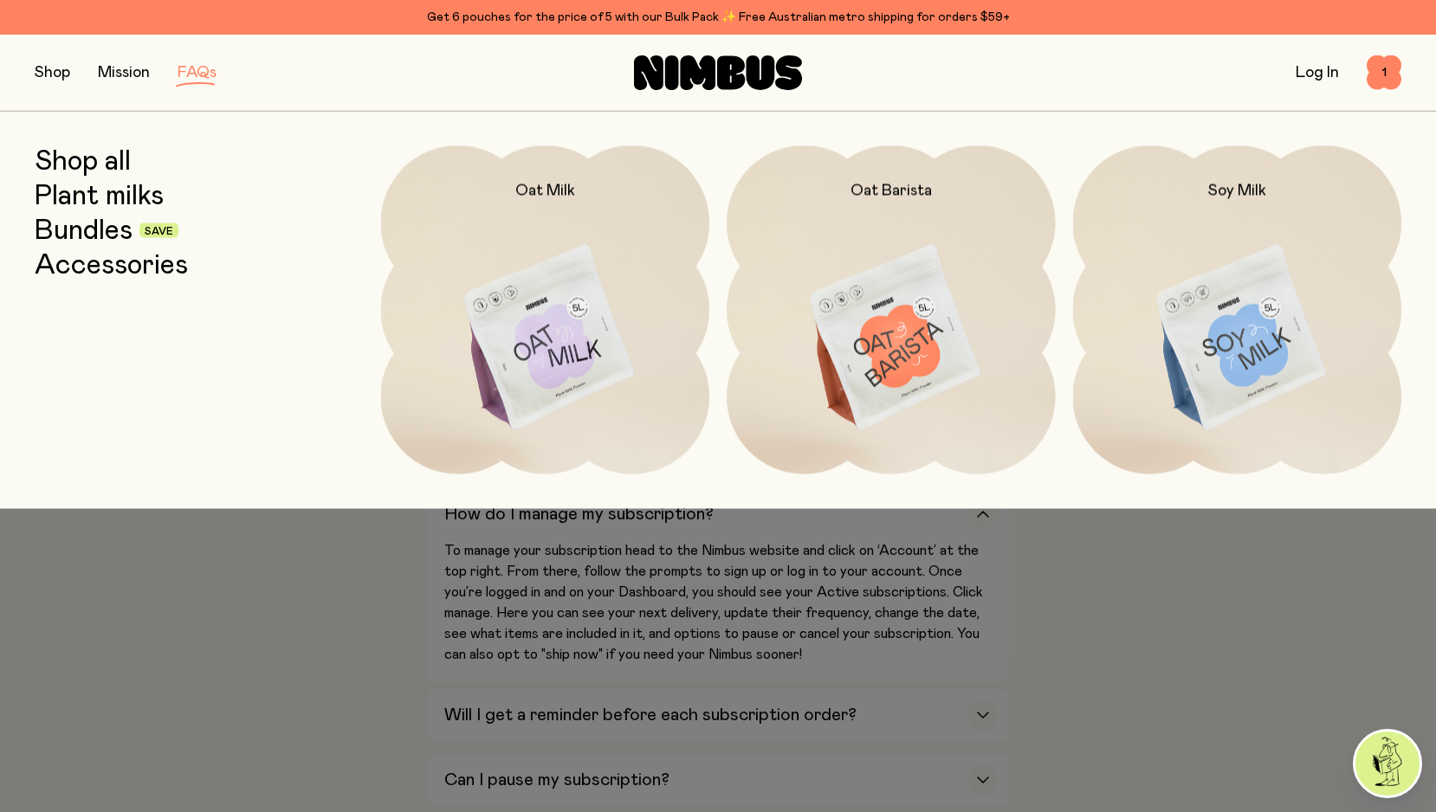
click at [89, 231] on link "Bundles" at bounding box center [84, 230] width 98 height 31
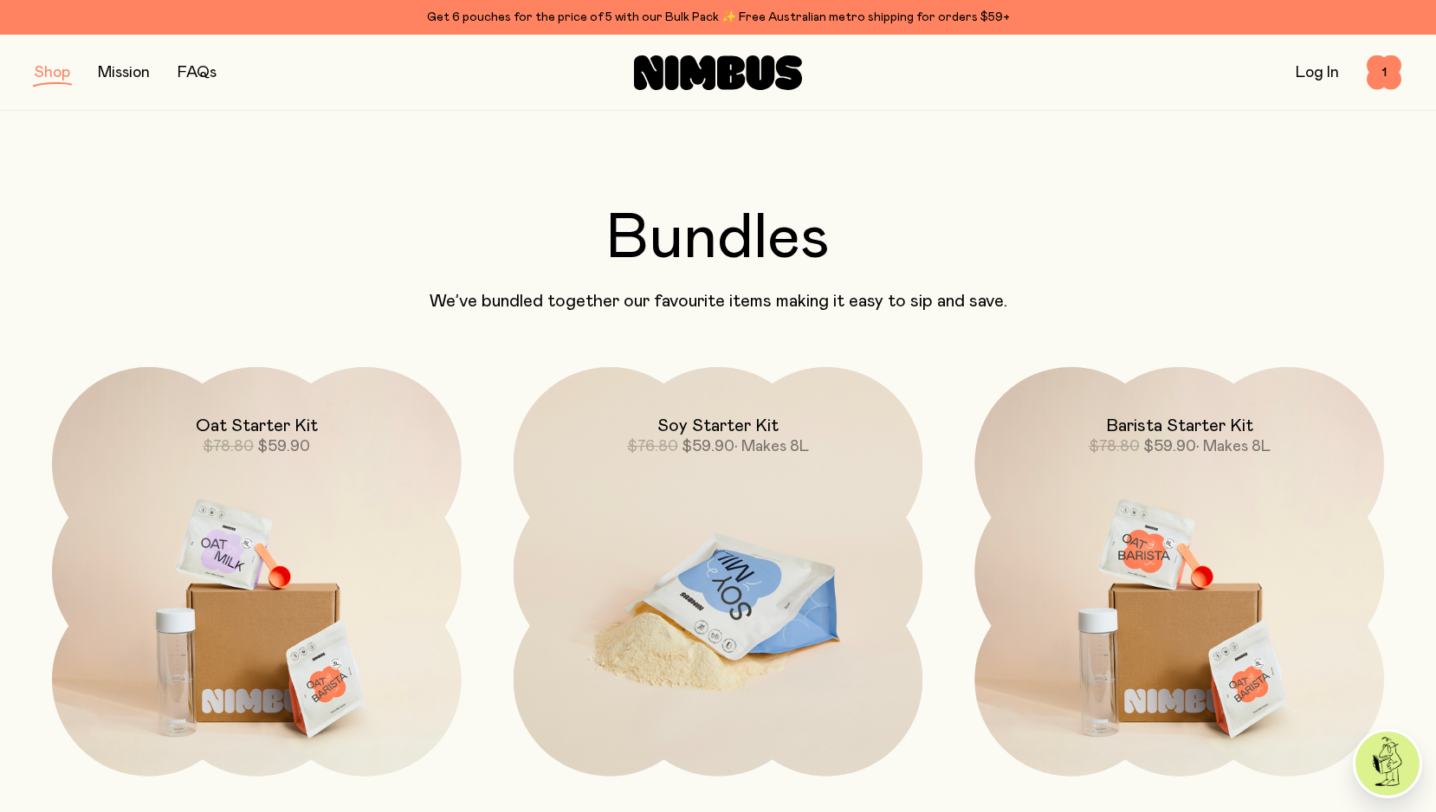
click at [859, 545] on img at bounding box center [718, 607] width 410 height 481
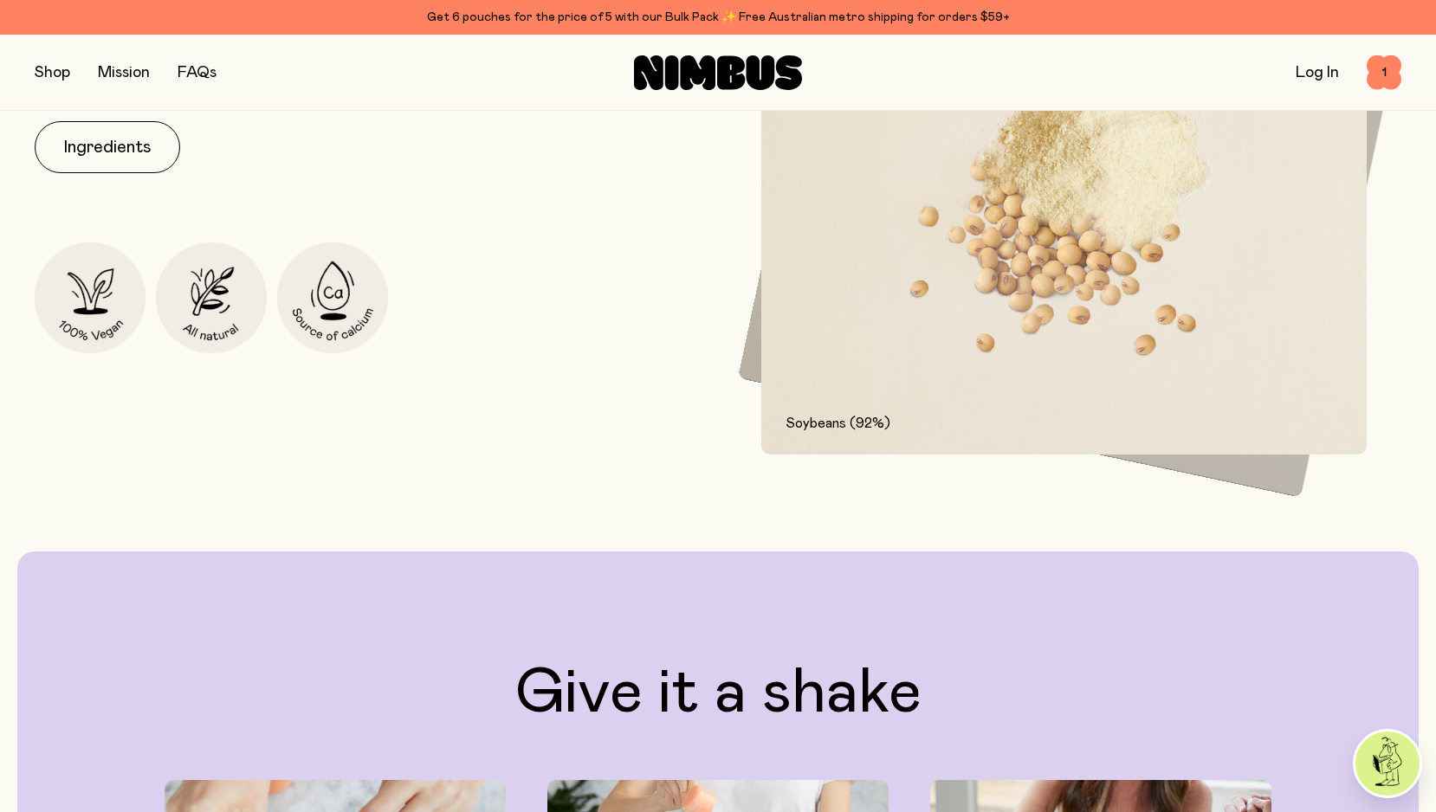
scroll to position [2523, 0]
click at [155, 173] on button "Ingredients" at bounding box center [107, 147] width 145 height 52
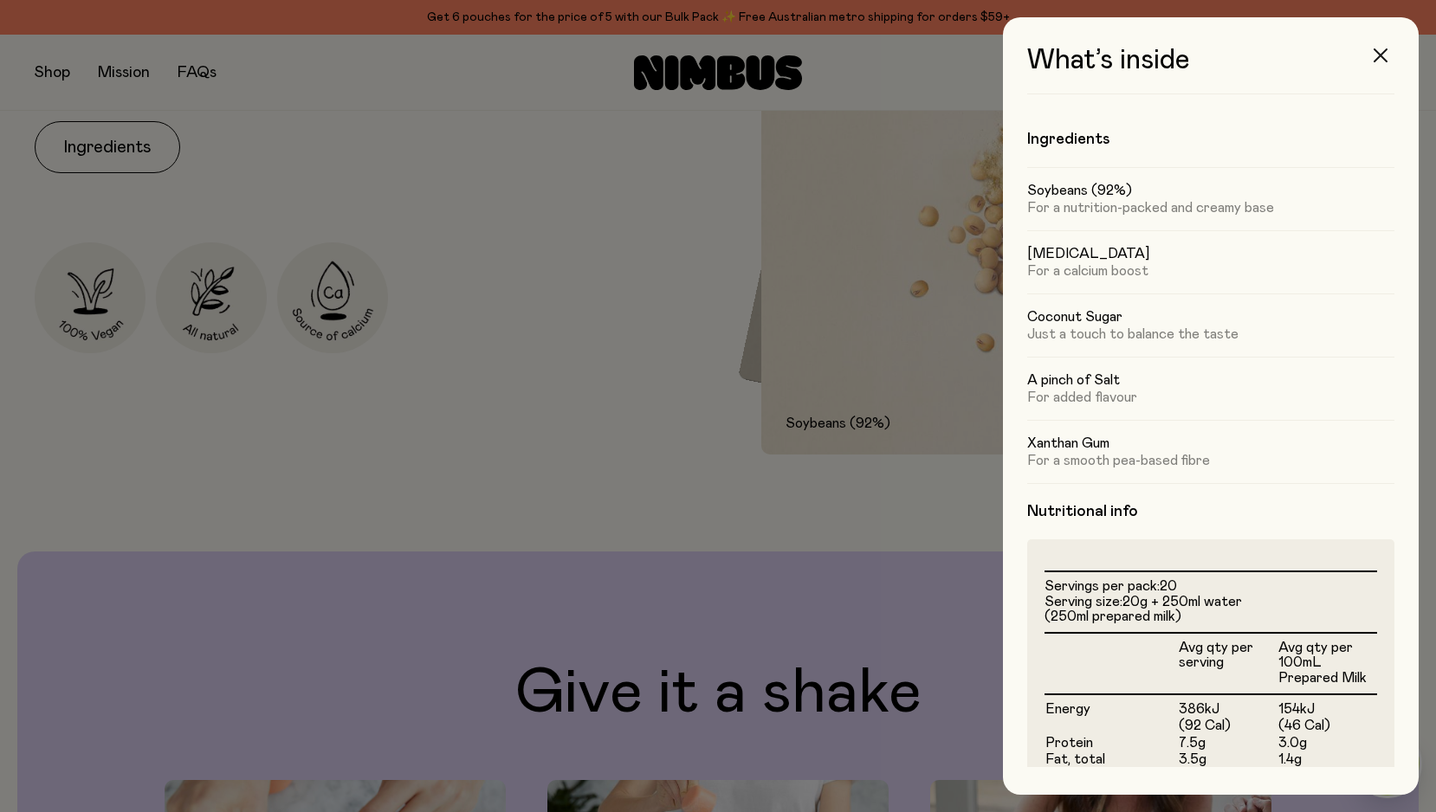
click at [1386, 50] on icon "button" at bounding box center [1380, 55] width 14 height 14
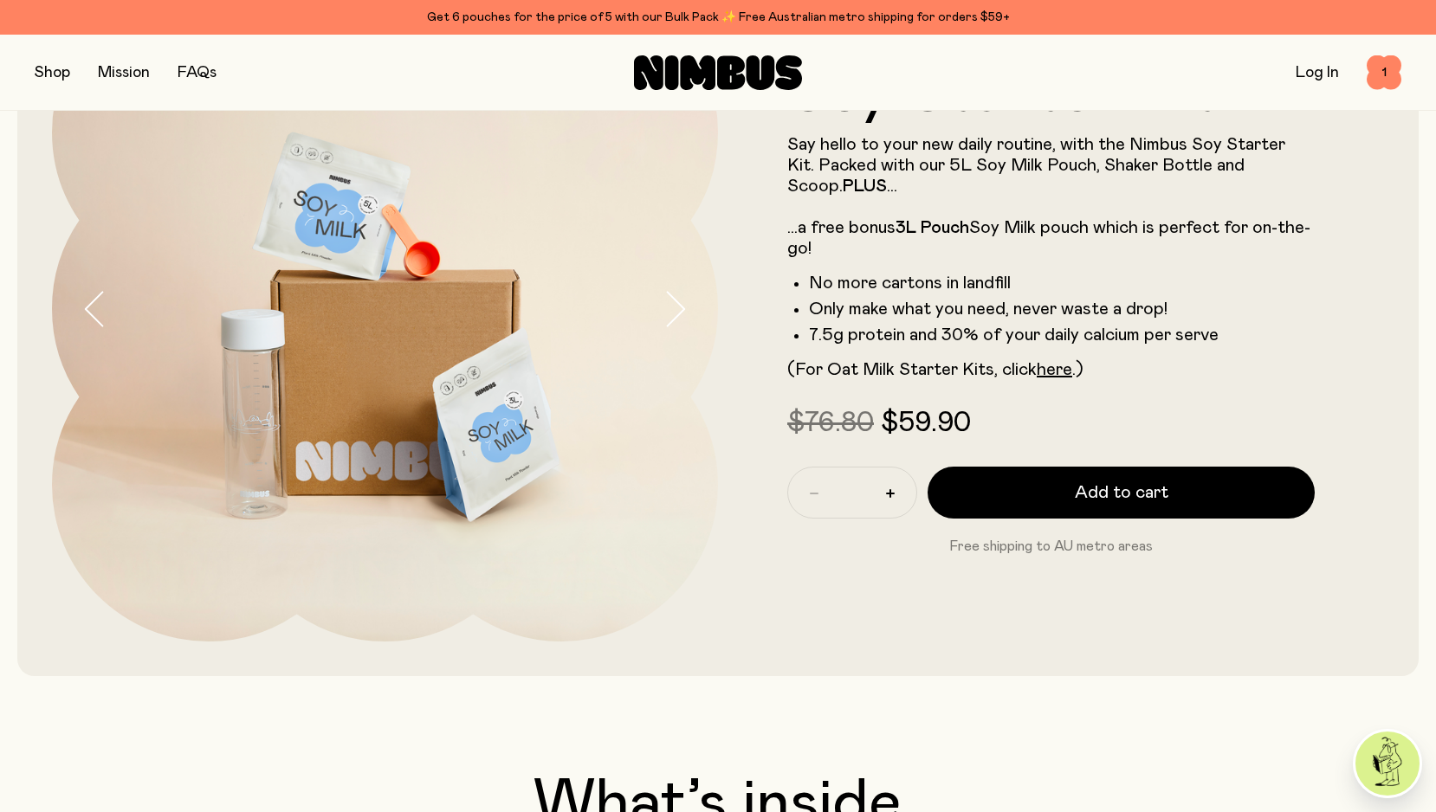
scroll to position [45, 0]
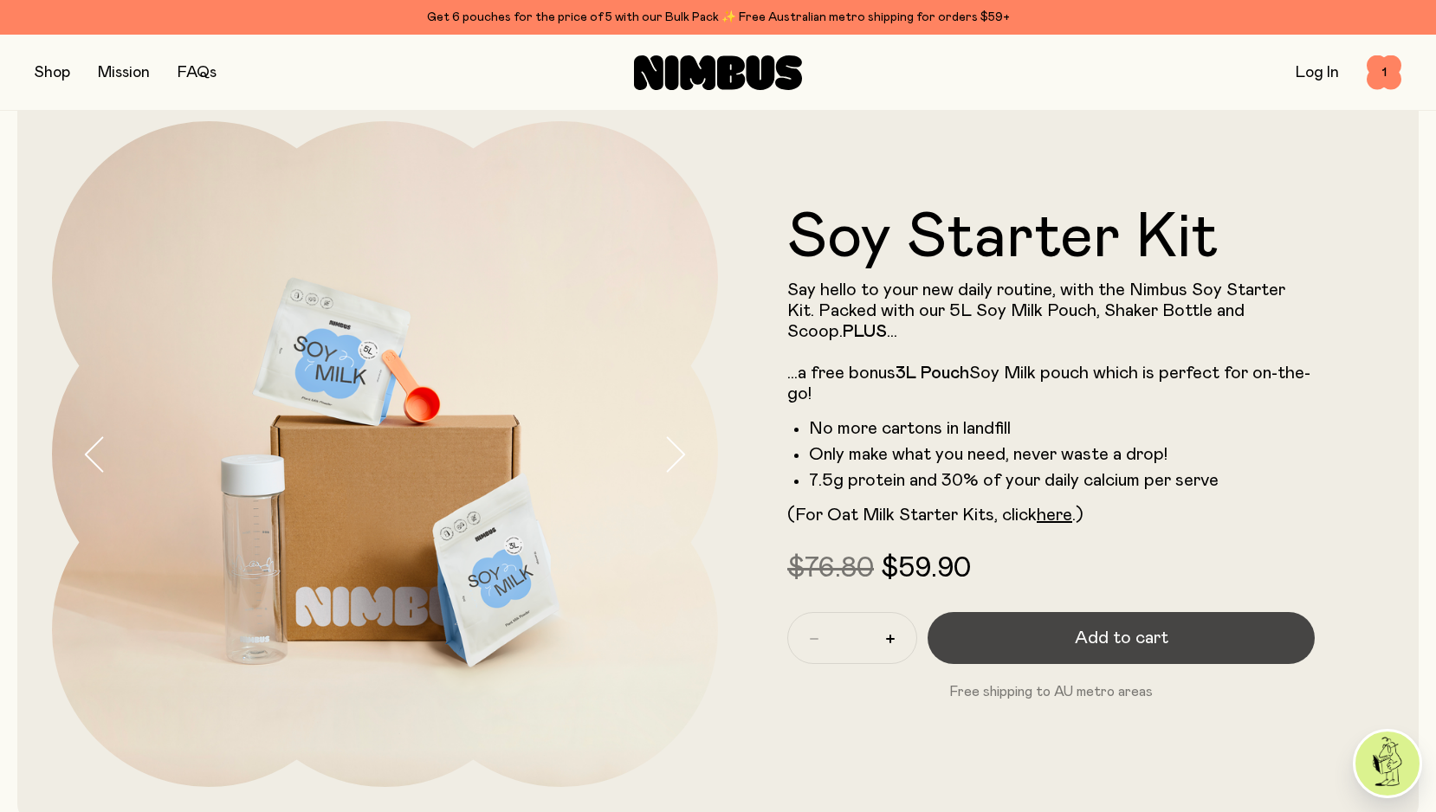
click at [1138, 633] on span "Add to cart" at bounding box center [1121, 638] width 94 height 24
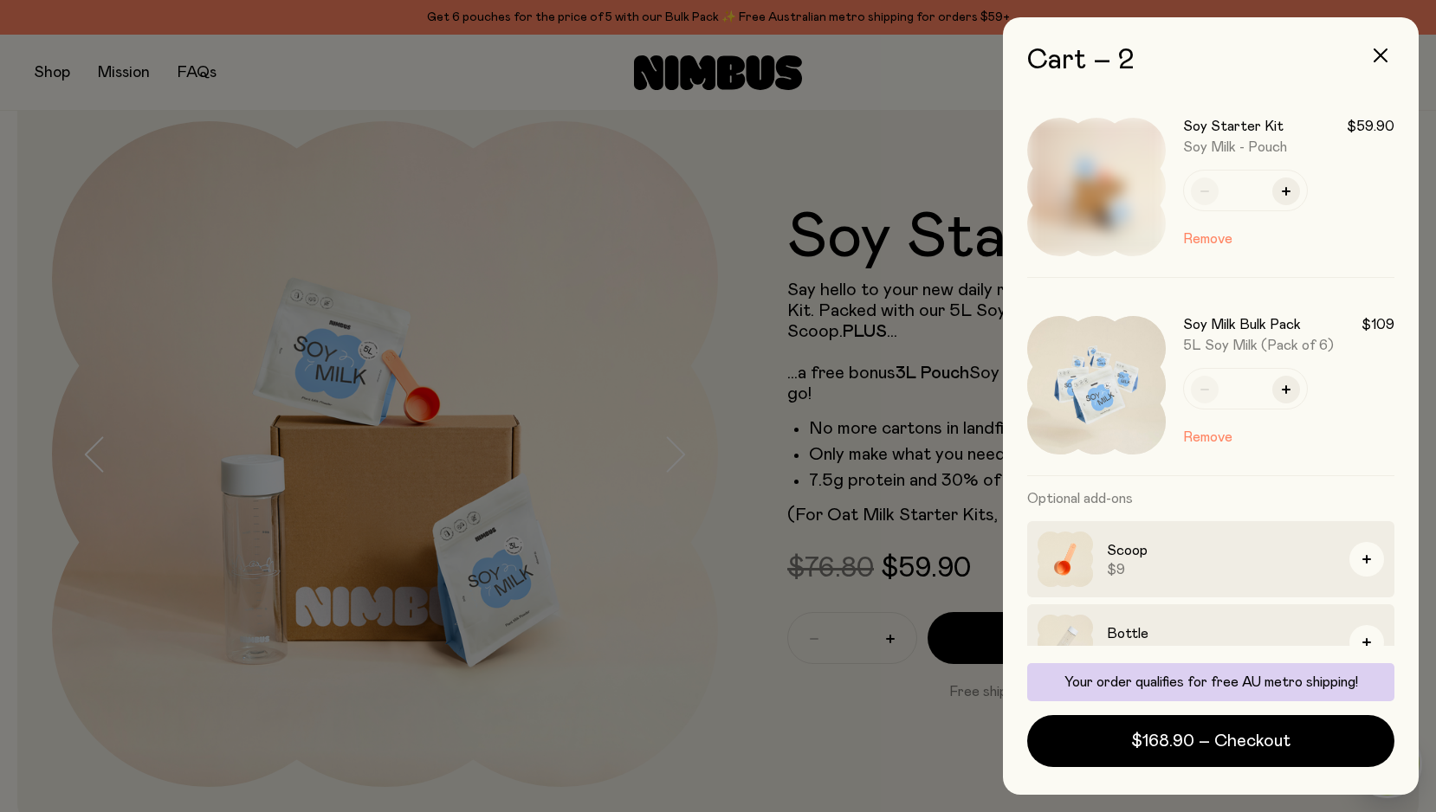
scroll to position [0, 0]
